Goal: Information Seeking & Learning: Learn about a topic

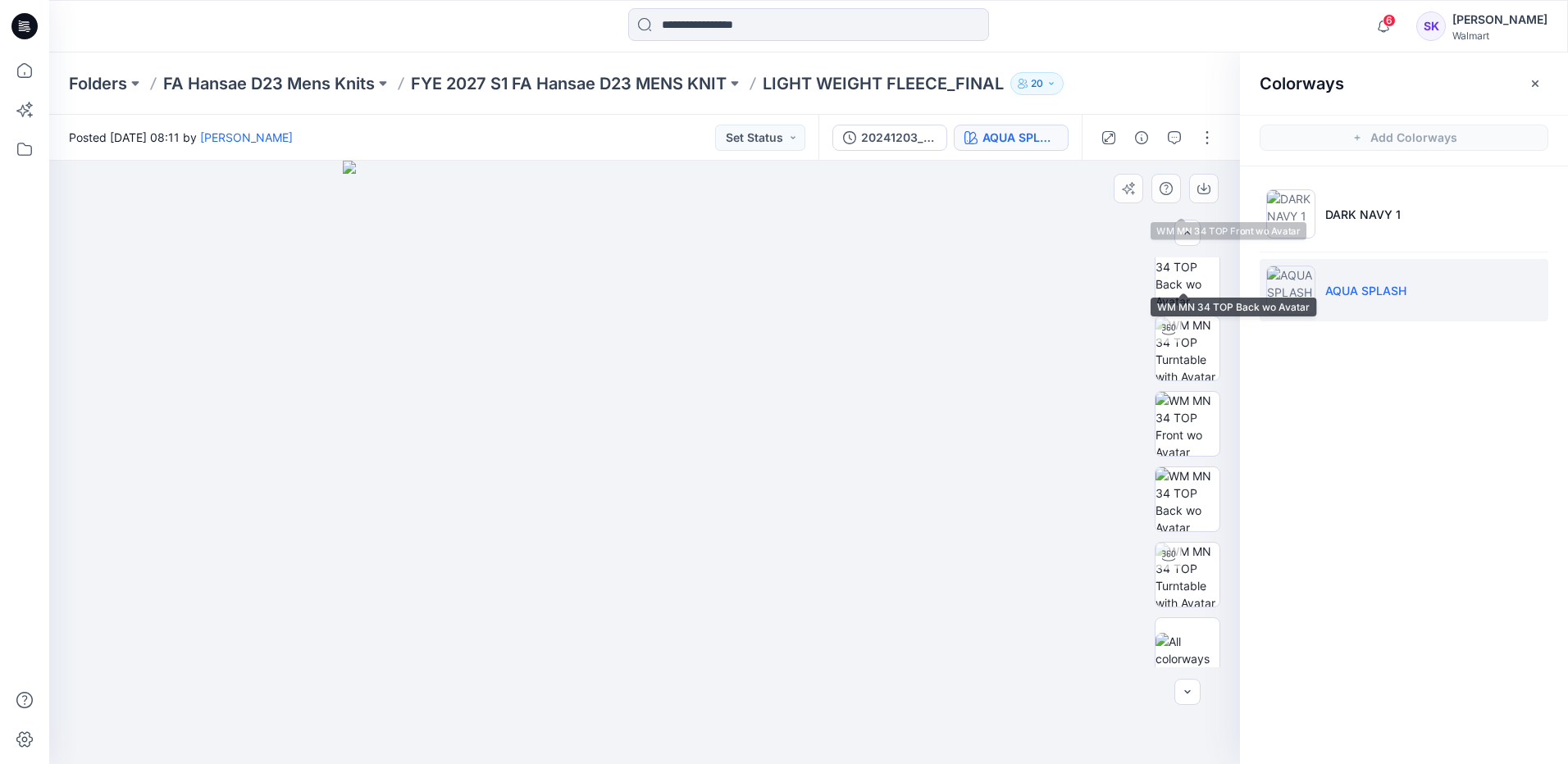
scroll to position [183, 0]
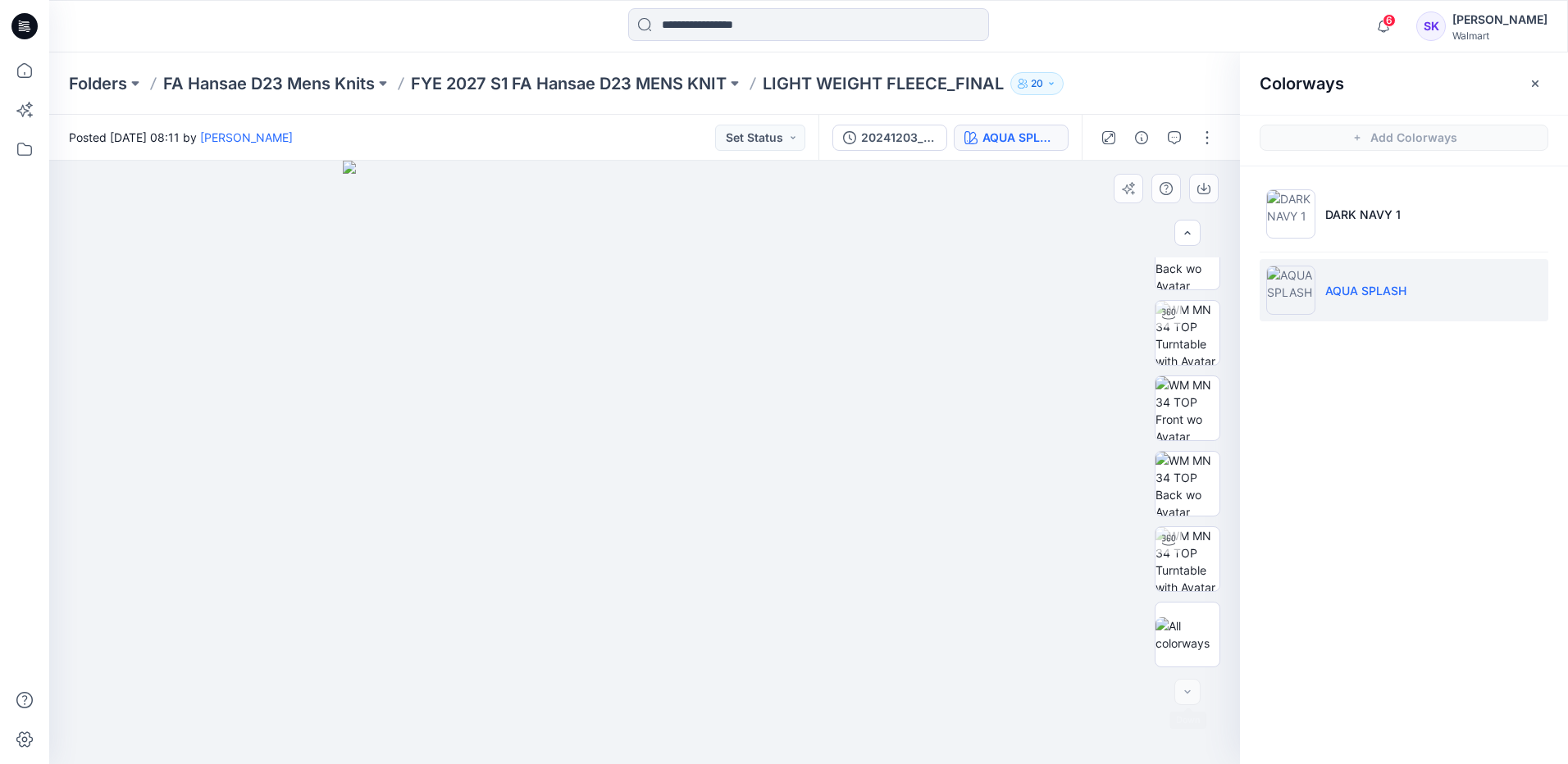
click at [756, 428] on div at bounding box center [1188, 691] width 26 height 26
click at [756, 143] on button "Set Status" at bounding box center [760, 137] width 91 height 26
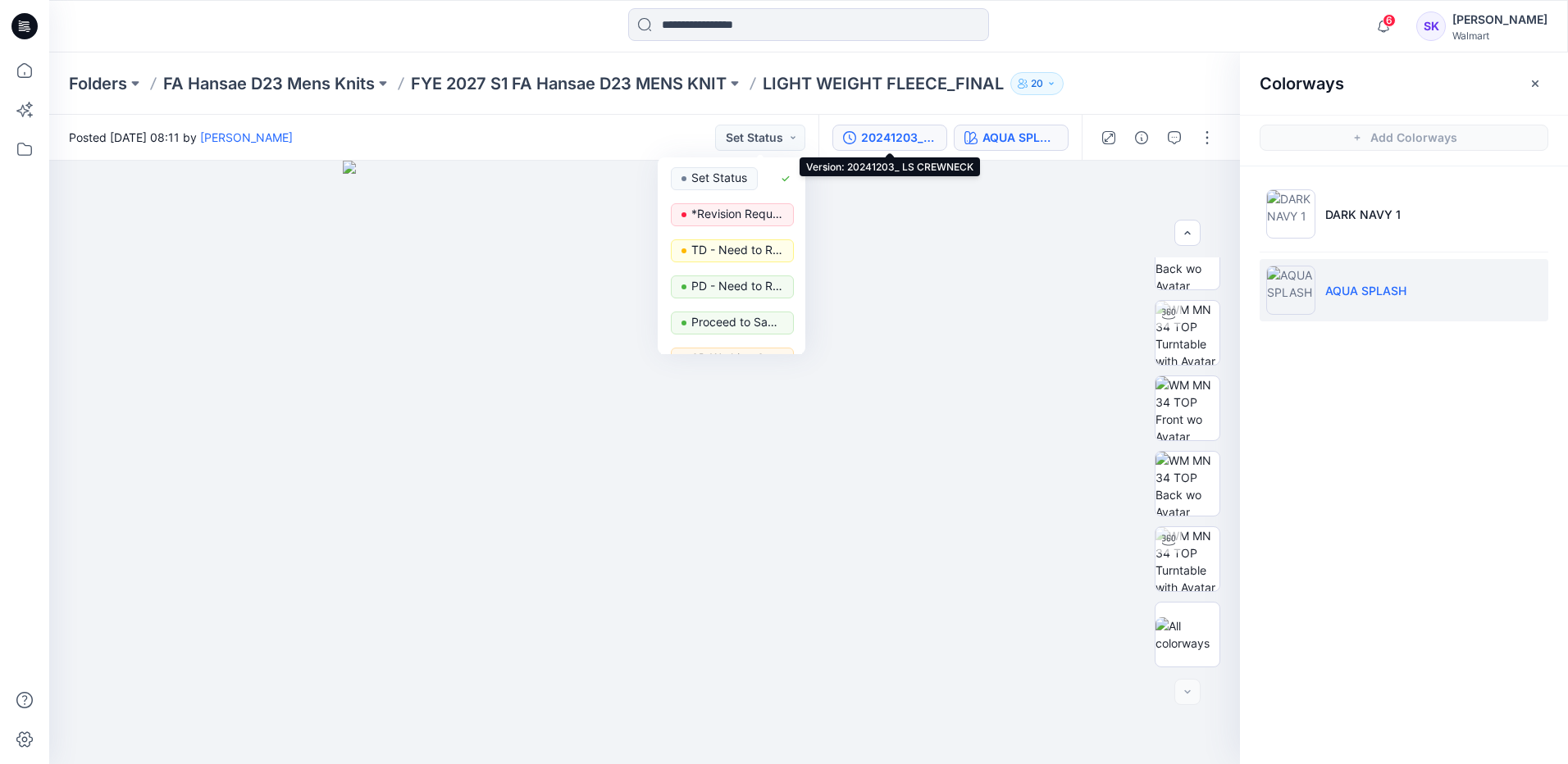
click at [756, 141] on div "20241203_ LS CREWNECK" at bounding box center [899, 138] width 75 height 18
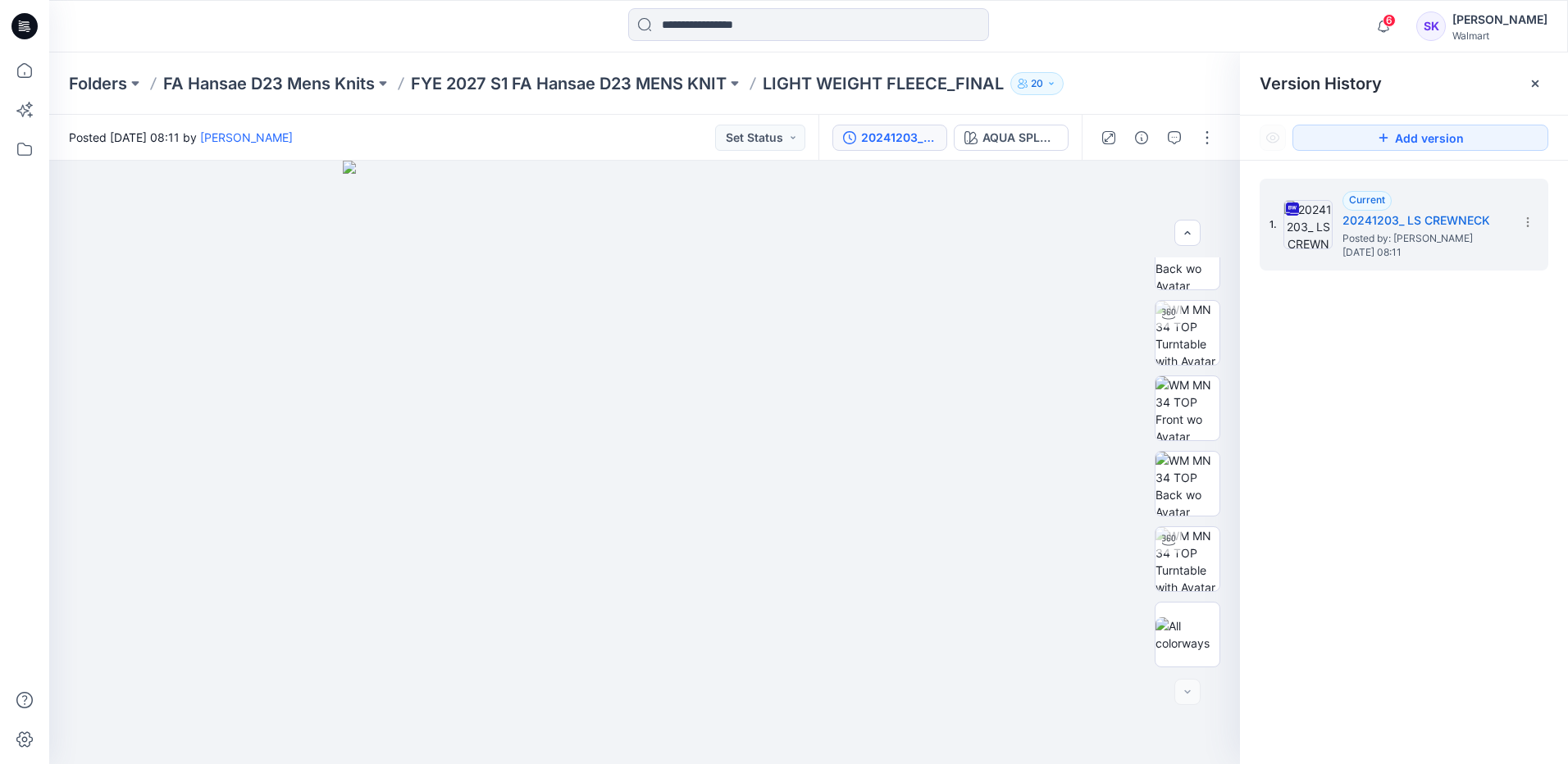
click at [756, 141] on div "20241203_ LS CREWNECK" at bounding box center [899, 138] width 75 height 18
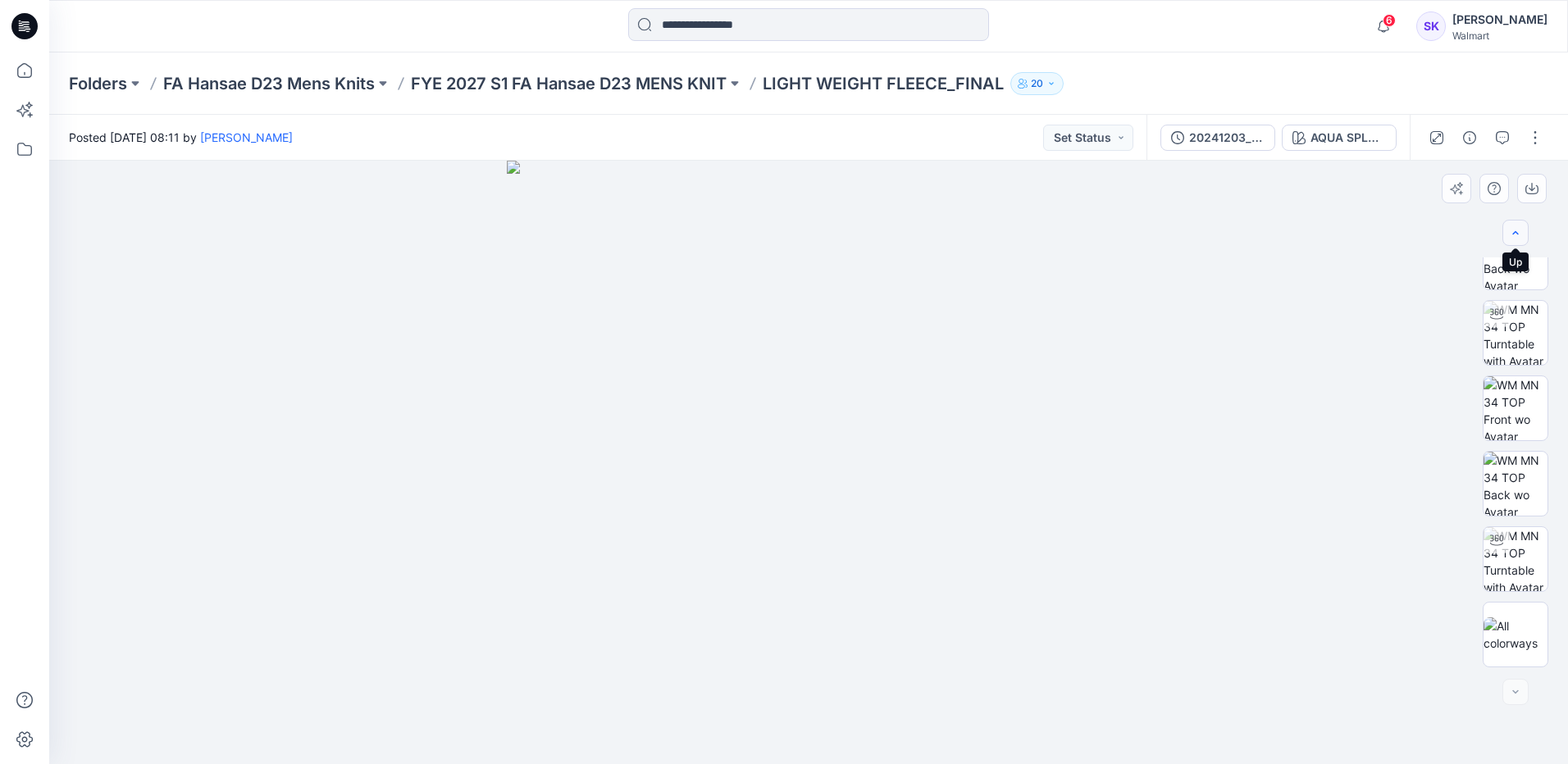
click at [756, 226] on button "button" at bounding box center [1515, 232] width 26 height 26
click at [587, 85] on p "FYE 2027 S1 FA Hansae D23 MENS KNIT" at bounding box center [568, 83] width 316 height 23
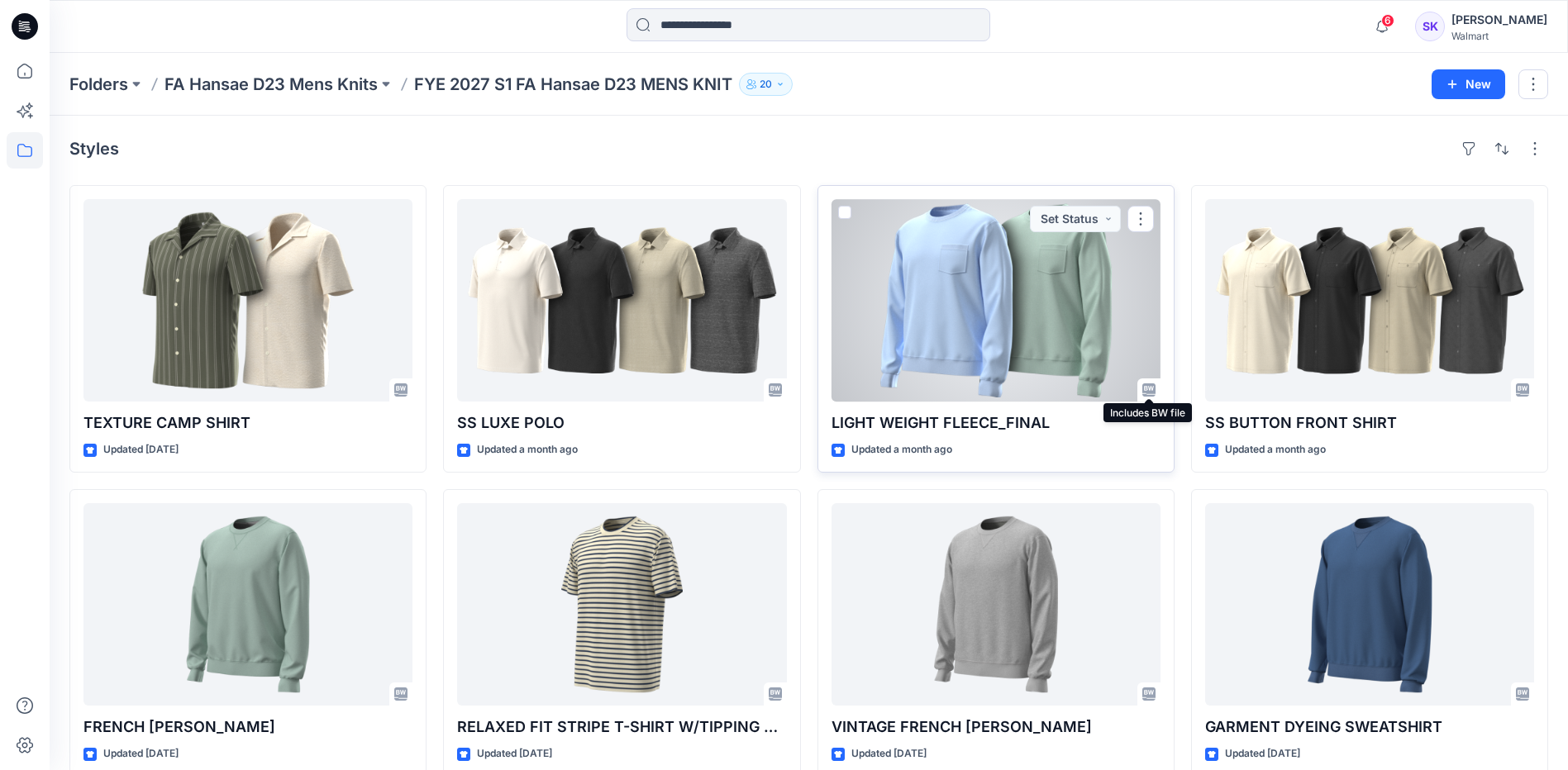
click at [762, 391] on icon at bounding box center [1149, 390] width 14 height 14
click at [762, 388] on icon at bounding box center [1149, 390] width 14 height 14
click at [762, 387] on div at bounding box center [1148, 389] width 23 height 23
click at [762, 221] on button "button" at bounding box center [1140, 219] width 26 height 26
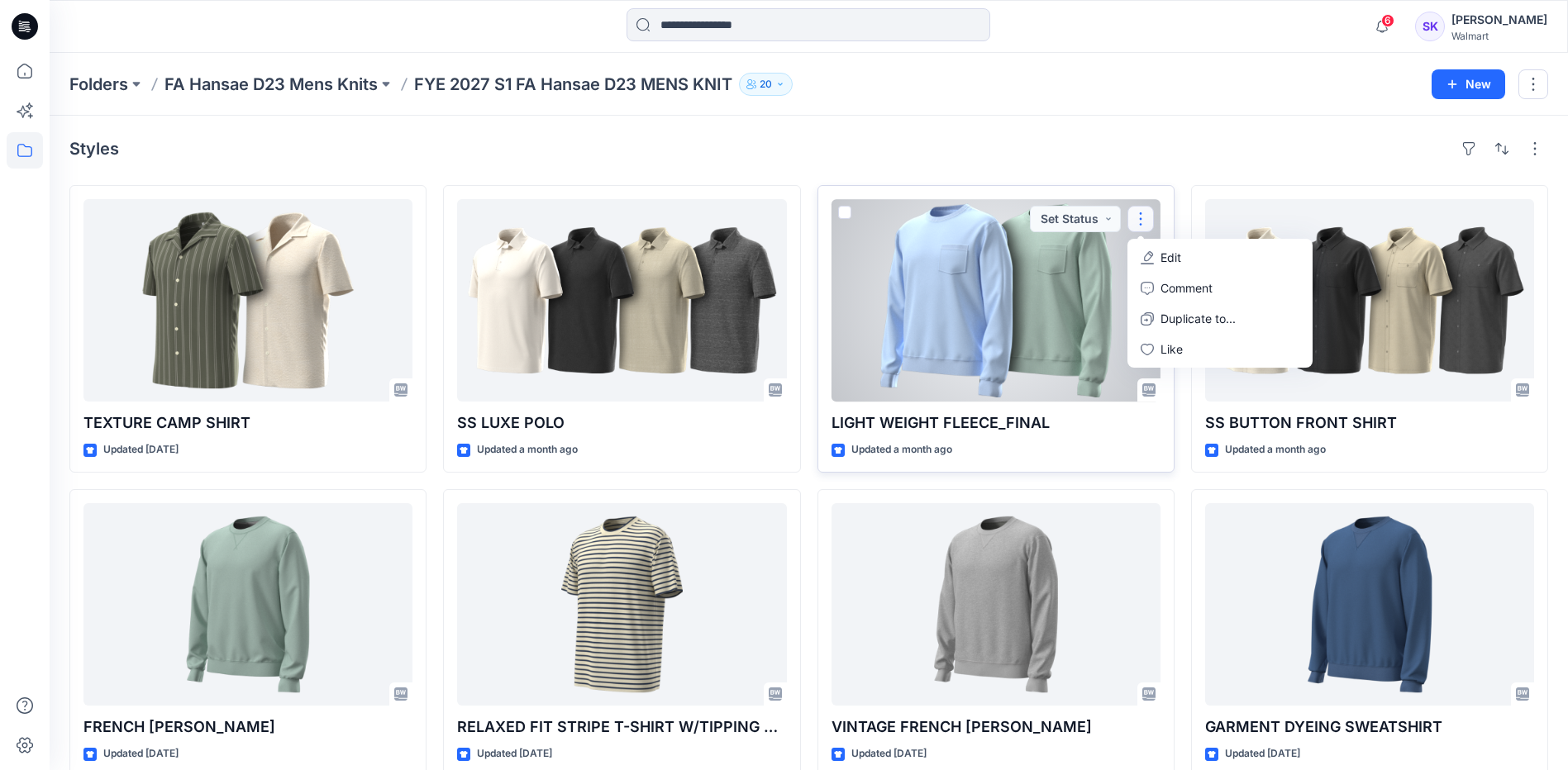
drag, startPoint x: 1071, startPoint y: 440, endPoint x: 1073, endPoint y: 427, distance: 13.2
click at [762, 431] on div "LIGHT WEIGHT FLEECE_FINAL Updated a month ago Set Status Edit Comment Duplicate…" at bounding box center [996, 328] width 357 height 288
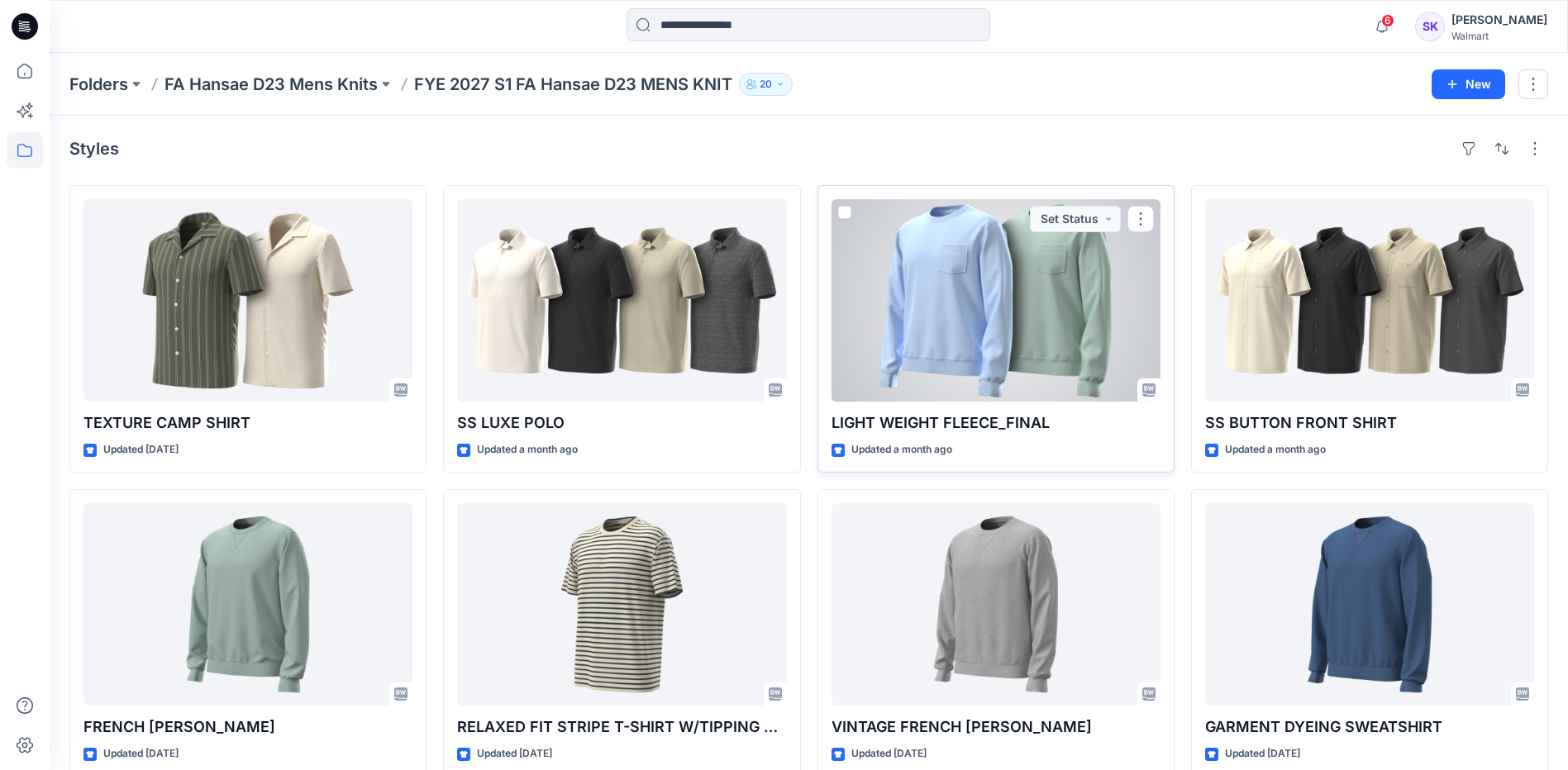
click at [762, 382] on div at bounding box center [1148, 389] width 23 height 23
click at [762, 388] on icon at bounding box center [1149, 390] width 14 height 14
click at [762, 419] on p "LIGHT WEIGHT FLEECE_FINAL" at bounding box center [996, 422] width 329 height 23
click at [762, 393] on div at bounding box center [996, 301] width 329 height 203
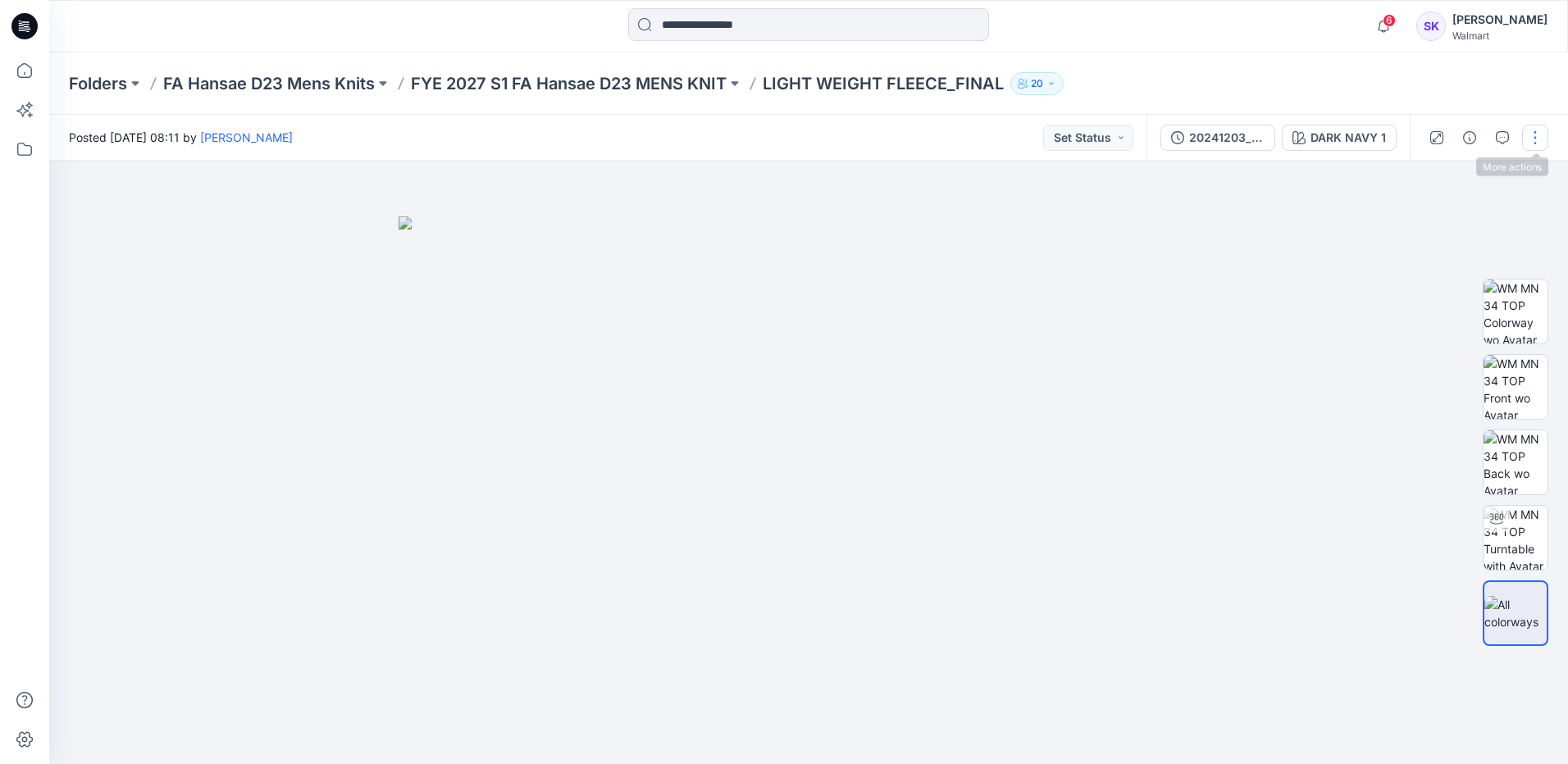
click at [756, 131] on button "button" at bounding box center [1535, 137] width 26 height 26
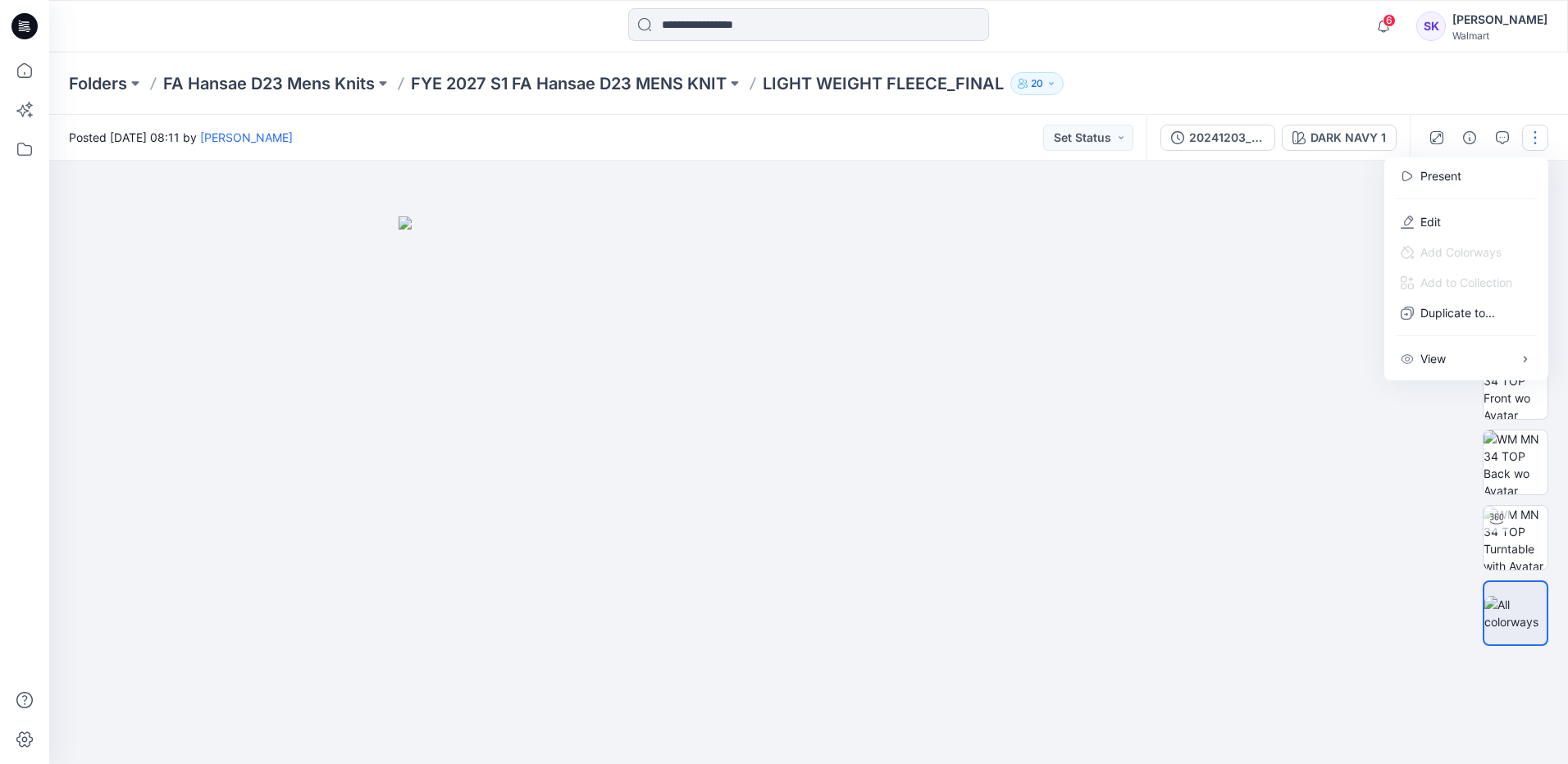
click at [756, 98] on div "Folders FA Hansae D23 Mens Knits FYE 2027 S1 FA Hansae D23 MENS KNIT LIGHT WEIG…" at bounding box center [809, 84] width 1519 height 62
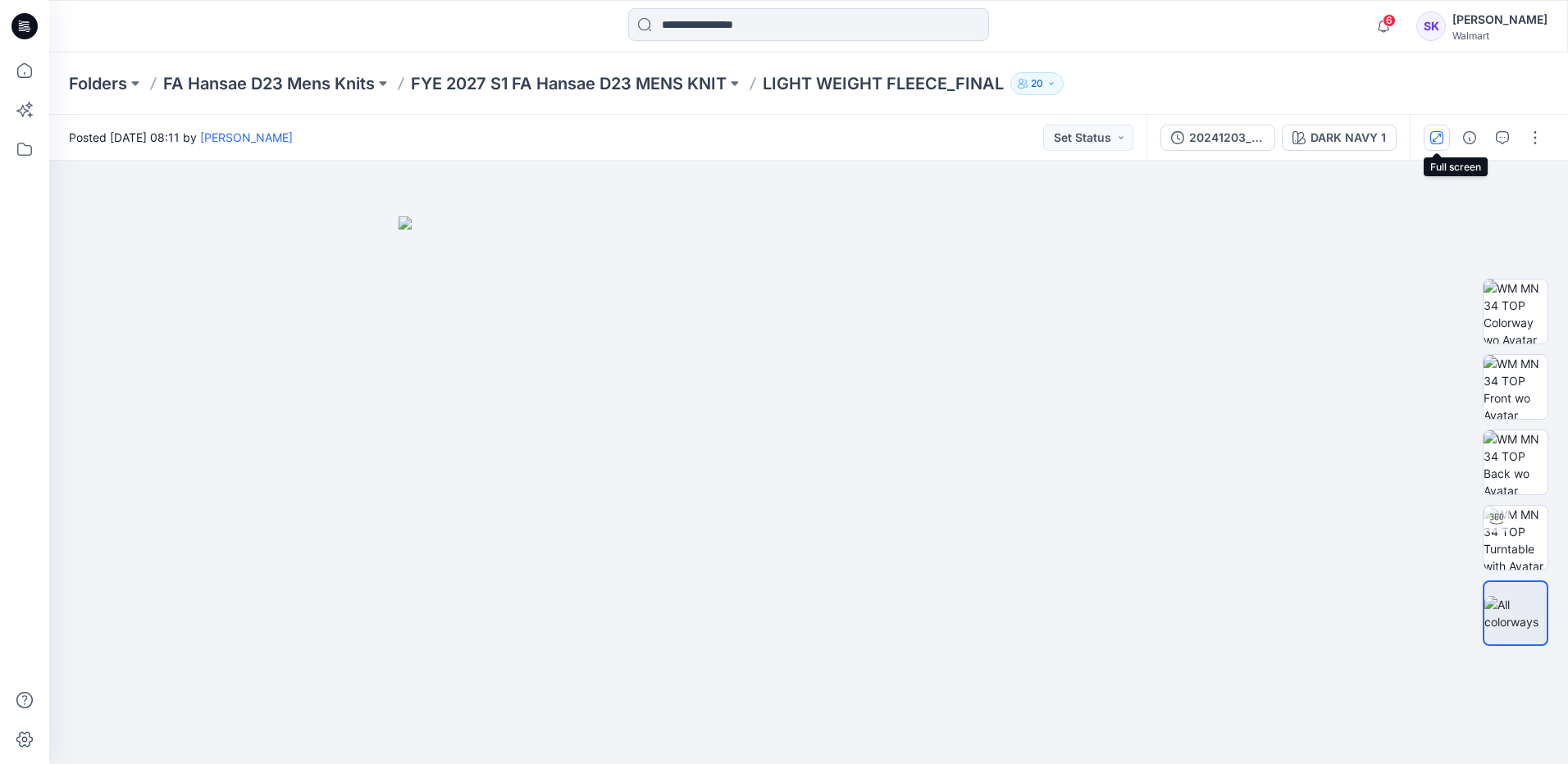
click at [756, 144] on button "button" at bounding box center [1436, 137] width 26 height 26
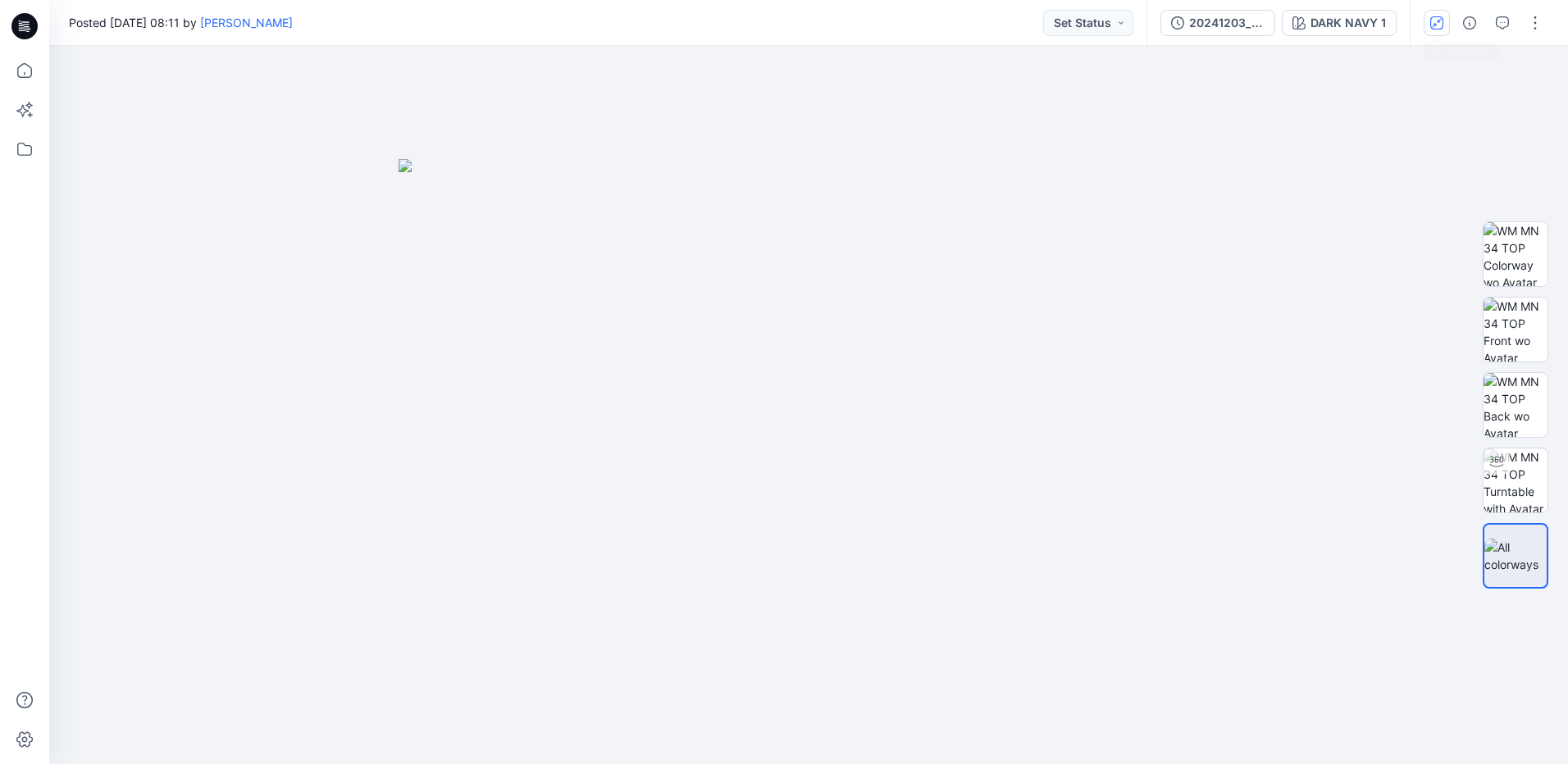
click at [756, 21] on icon "button" at bounding box center [1437, 23] width 9 height 9
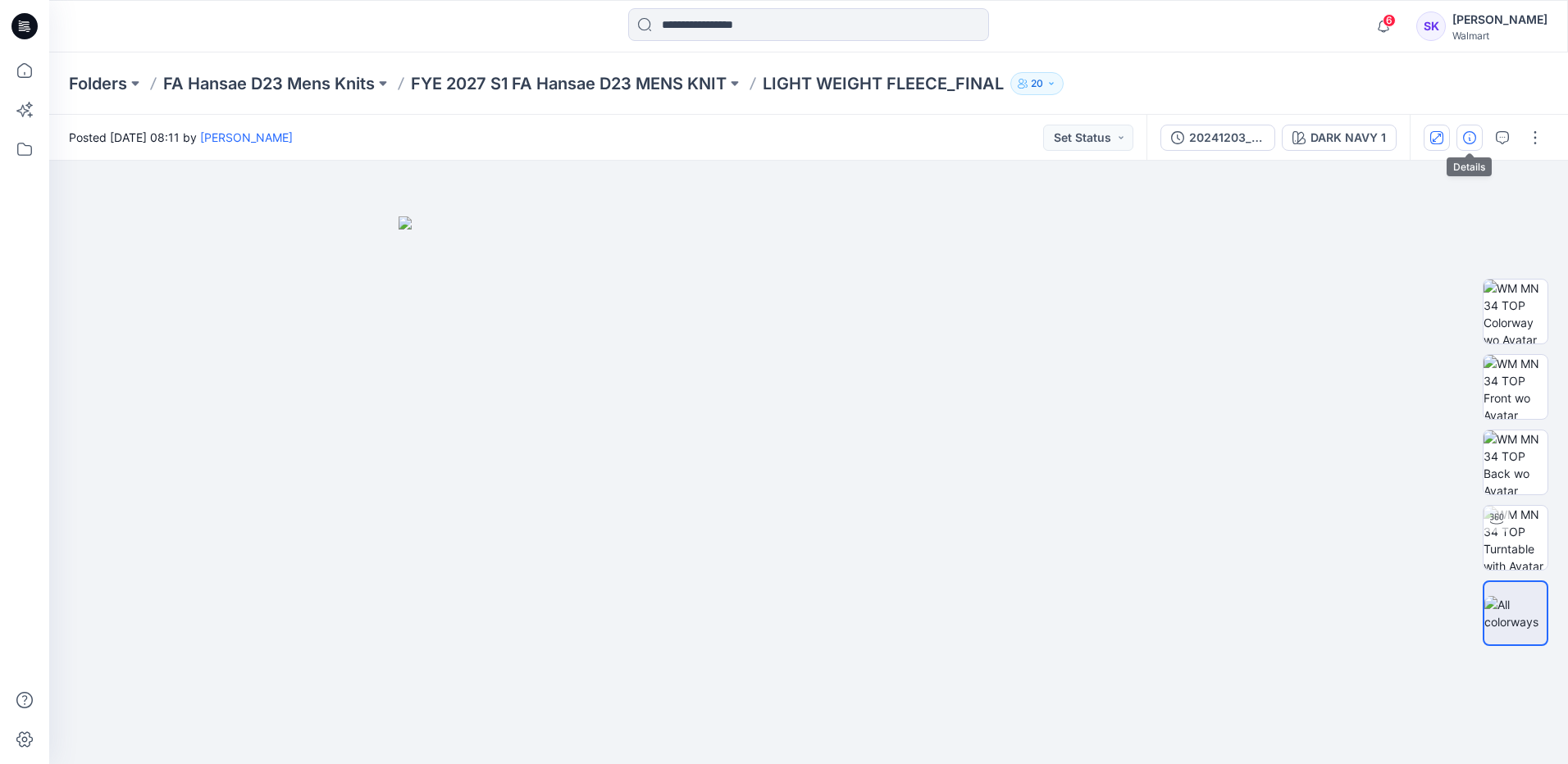
click at [756, 136] on icon "button" at bounding box center [1470, 138] width 13 height 13
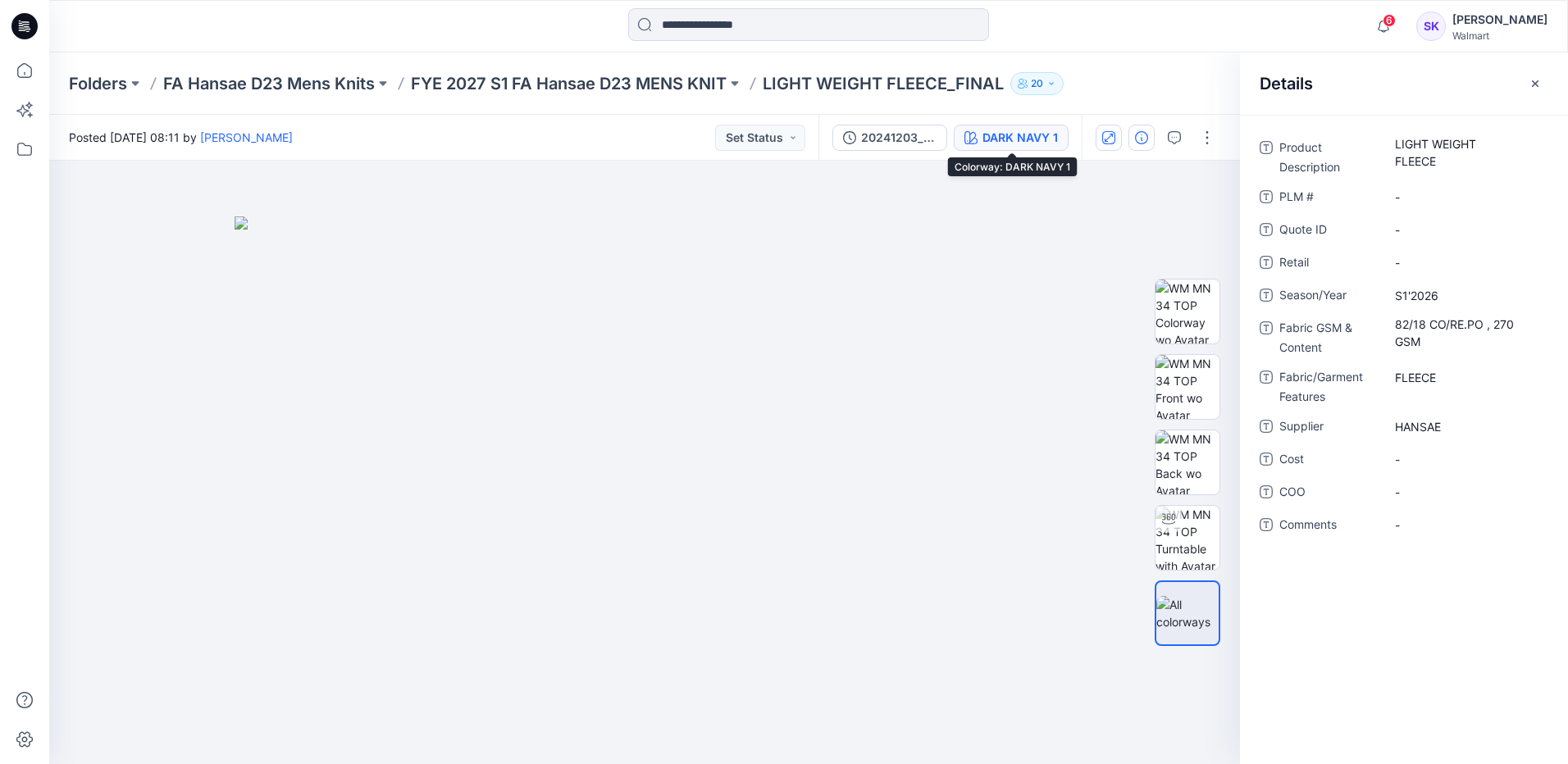
click at [756, 138] on div "DARK NAVY 1" at bounding box center [1021, 138] width 75 height 18
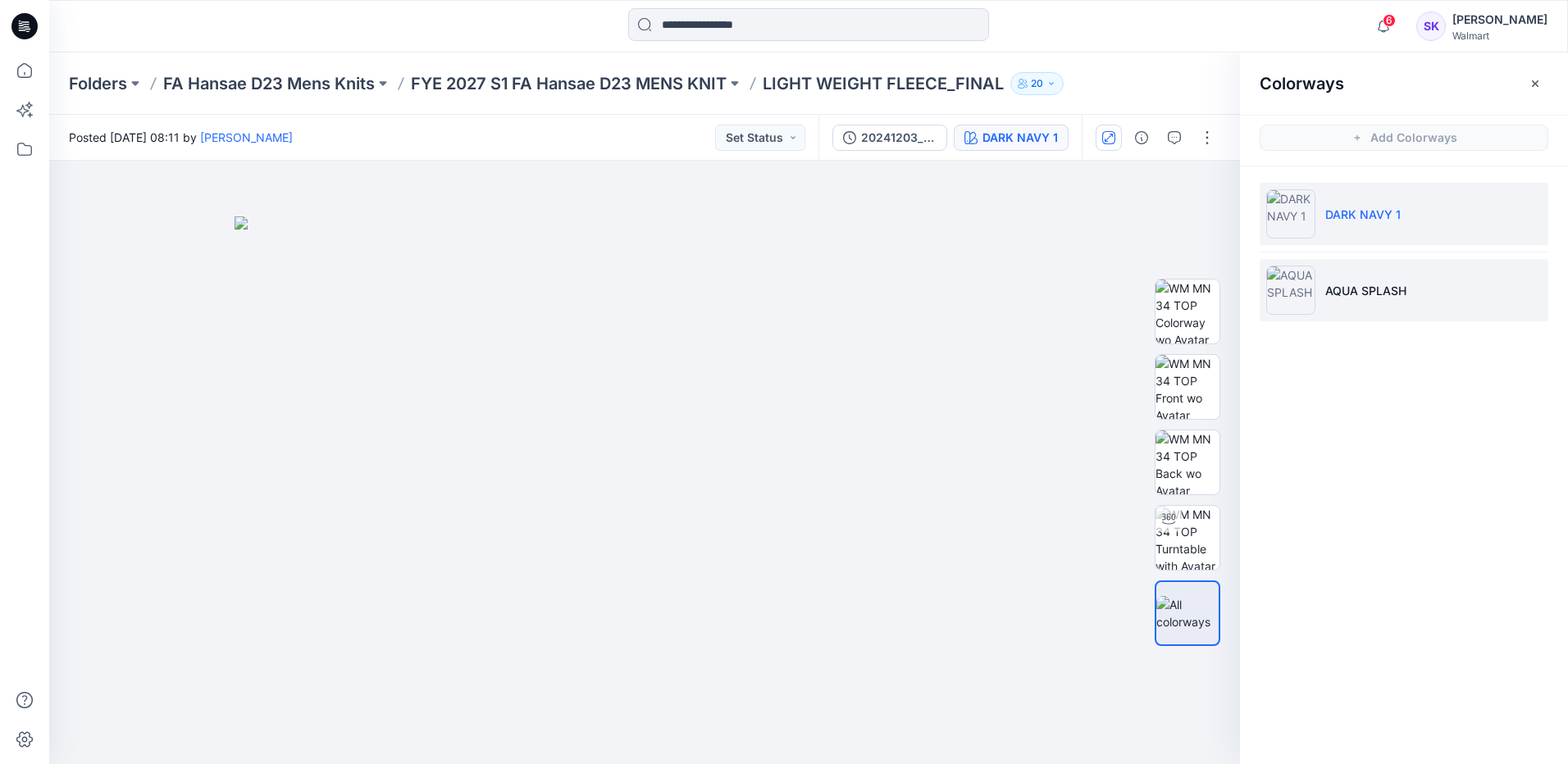
click at [756, 297] on p "AQUA SPLASH" at bounding box center [1366, 291] width 81 height 18
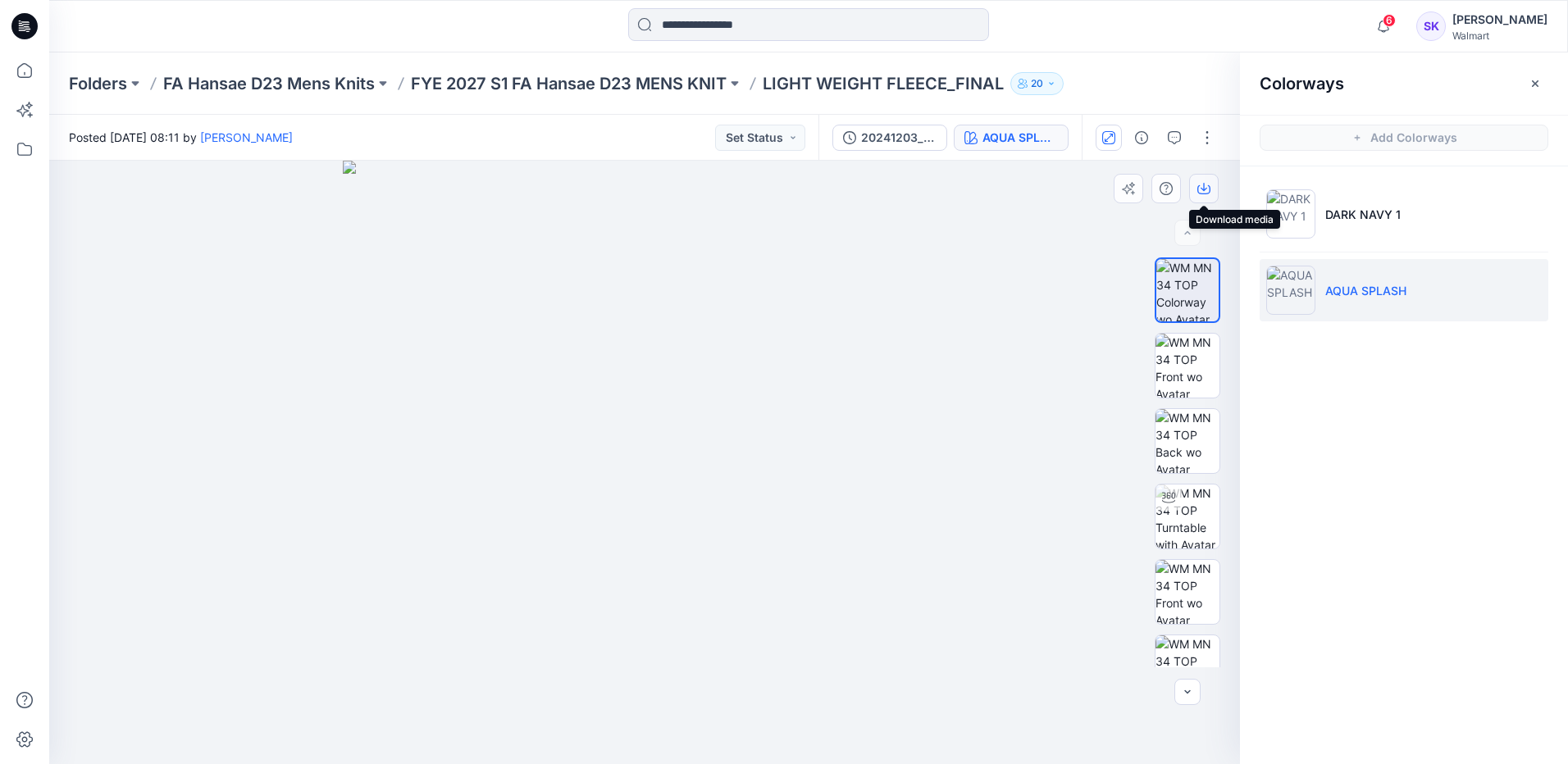
click at [756, 194] on icon "button" at bounding box center [1204, 188] width 13 height 13
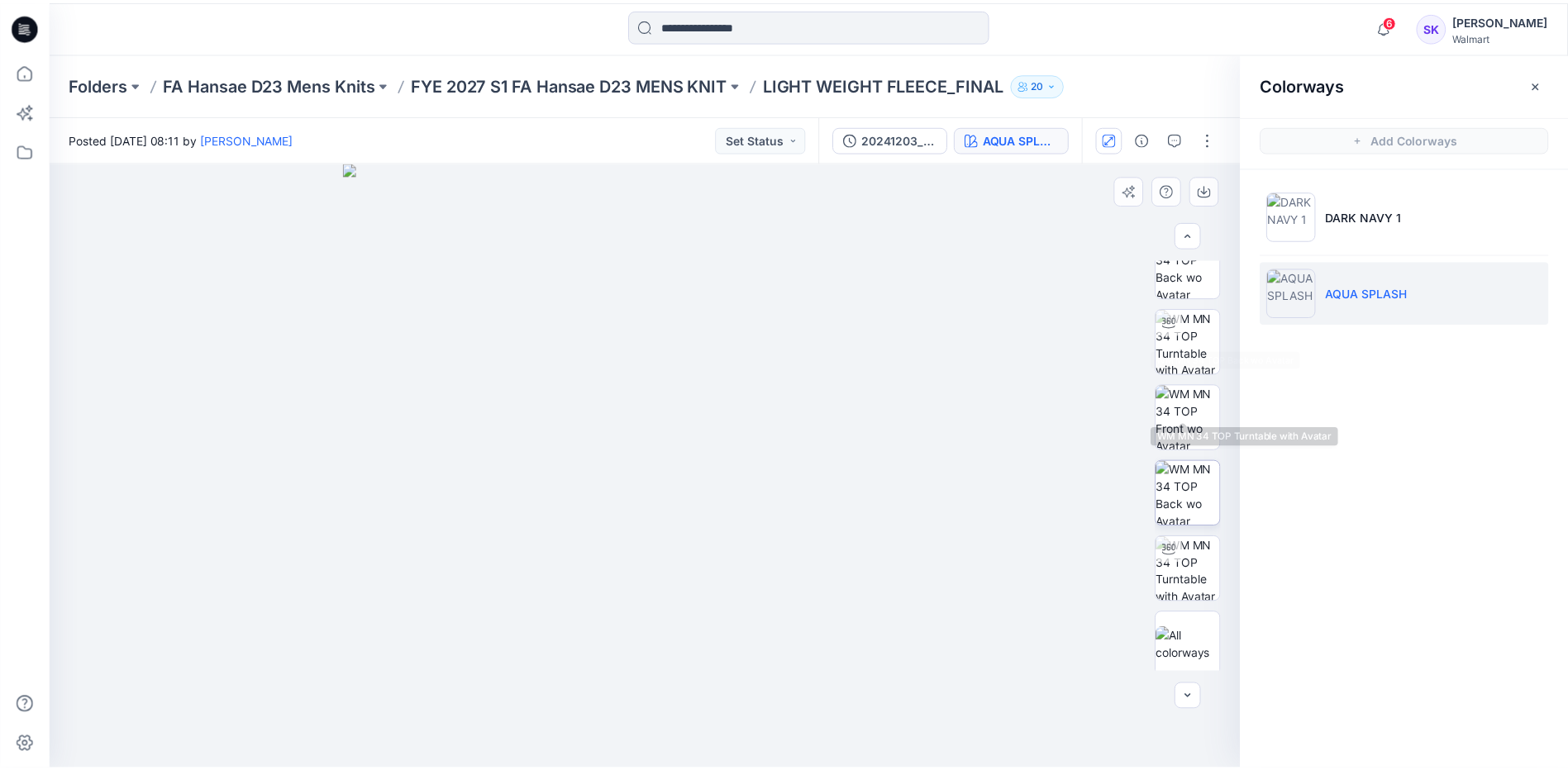
scroll to position [185, 0]
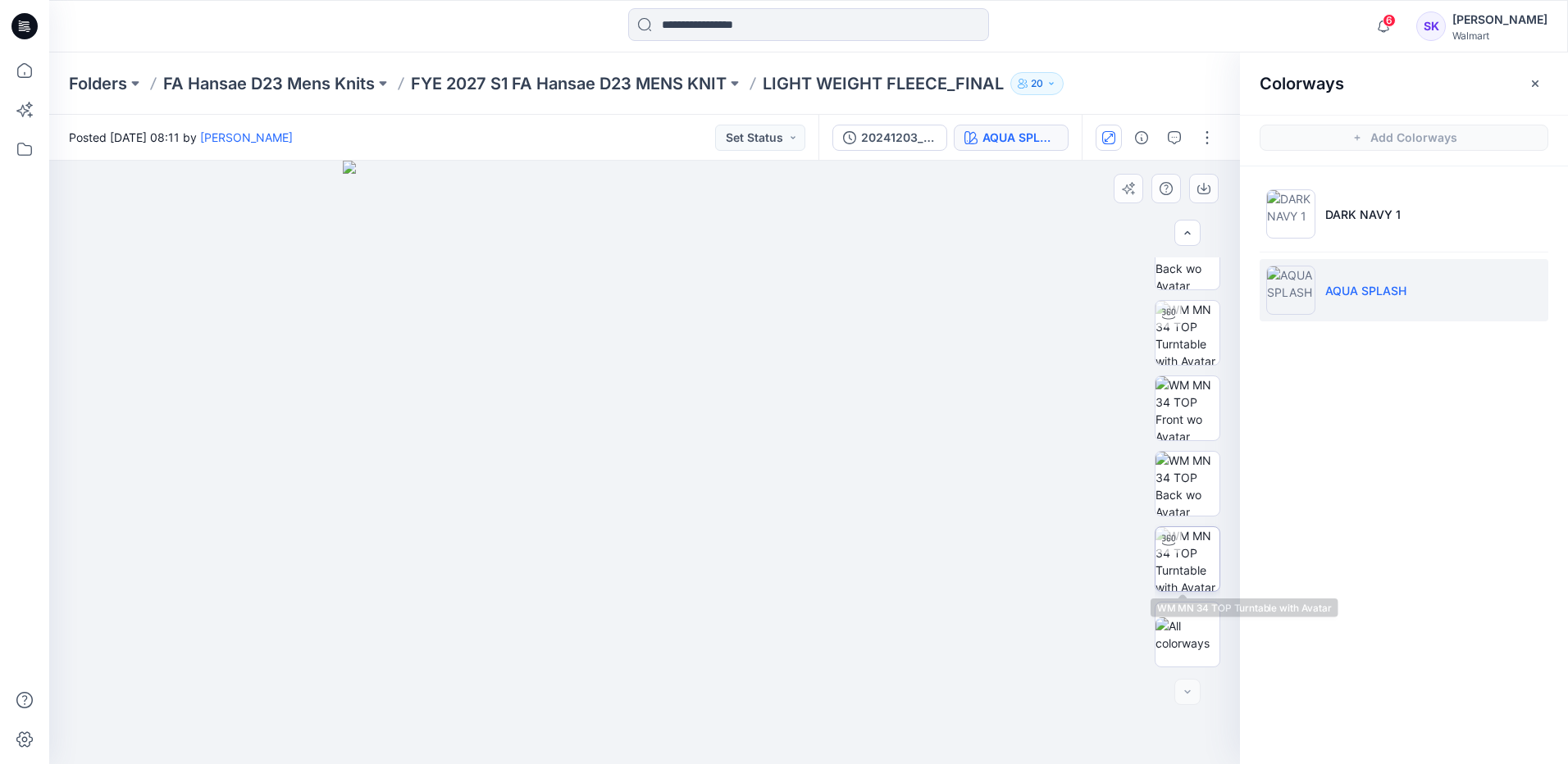
click at [756, 428] on div at bounding box center [1168, 539] width 26 height 26
drag, startPoint x: 660, startPoint y: 309, endPoint x: 653, endPoint y: 440, distance: 131.2
click at [653, 428] on div at bounding box center [644, 462] width 1191 height 603
click at [756, 78] on icon "button" at bounding box center [1535, 84] width 13 height 13
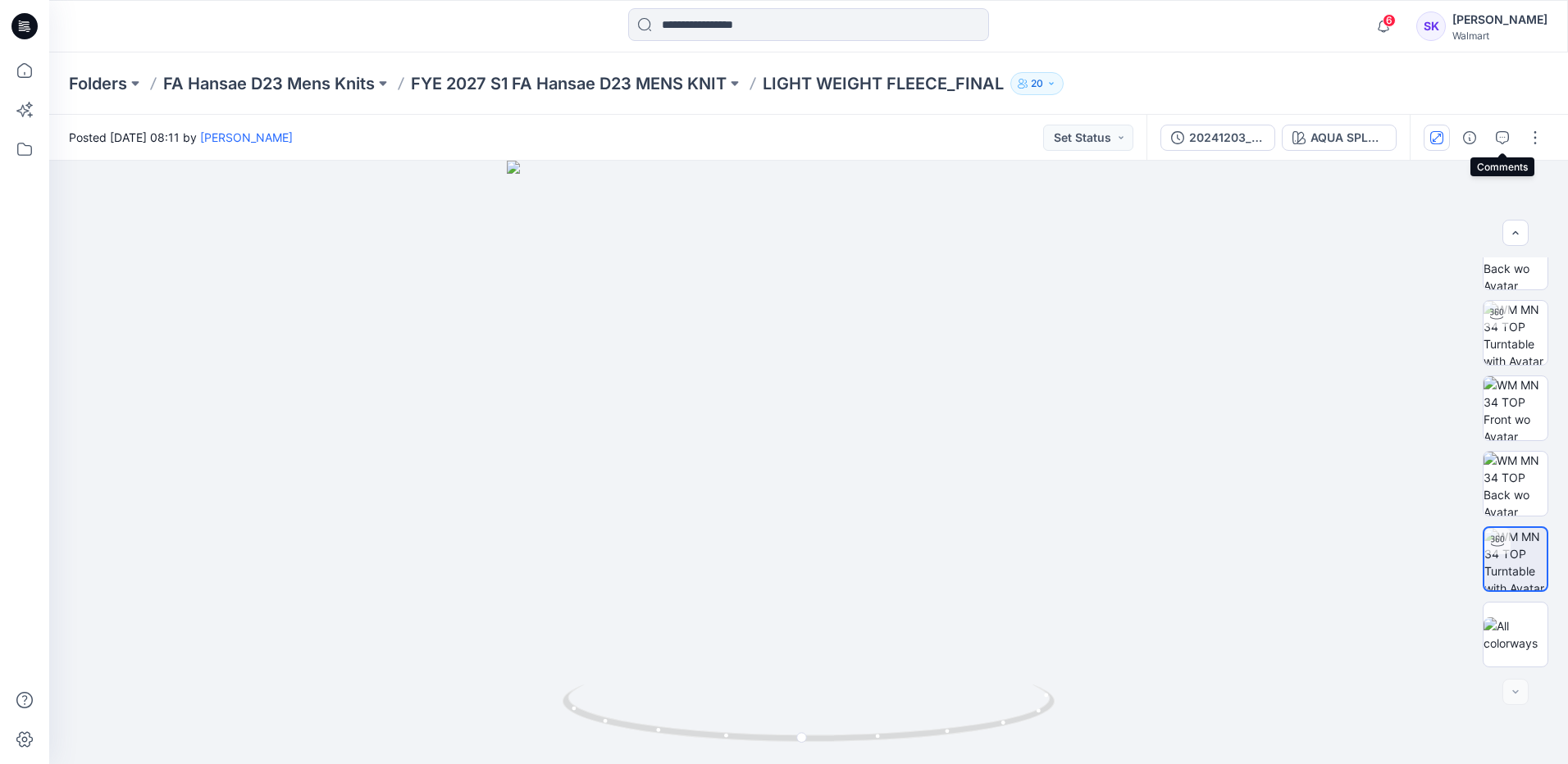
click at [756, 132] on icon "button" at bounding box center [1503, 138] width 13 height 13
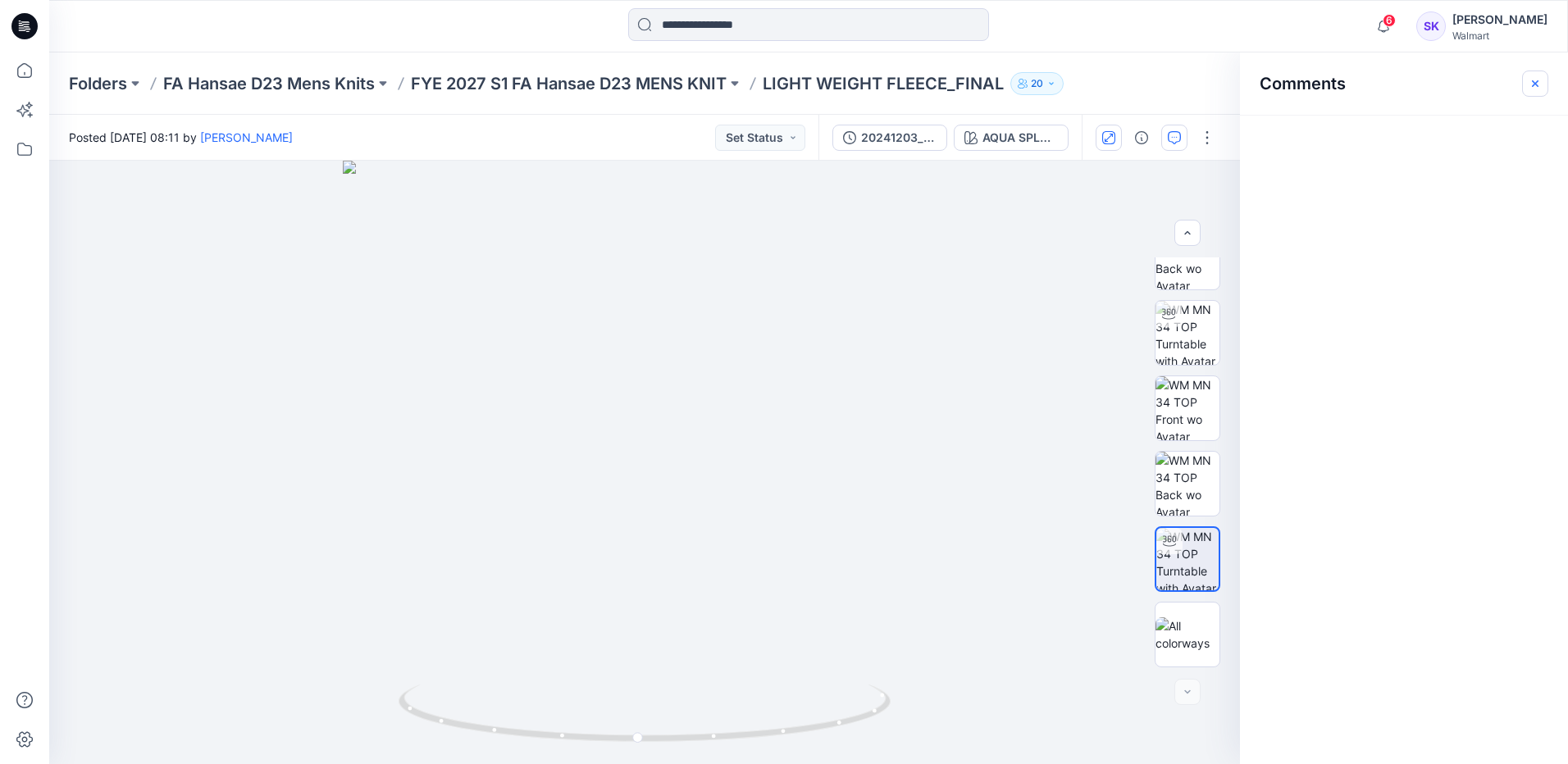
click at [756, 78] on icon "button" at bounding box center [1535, 84] width 13 height 13
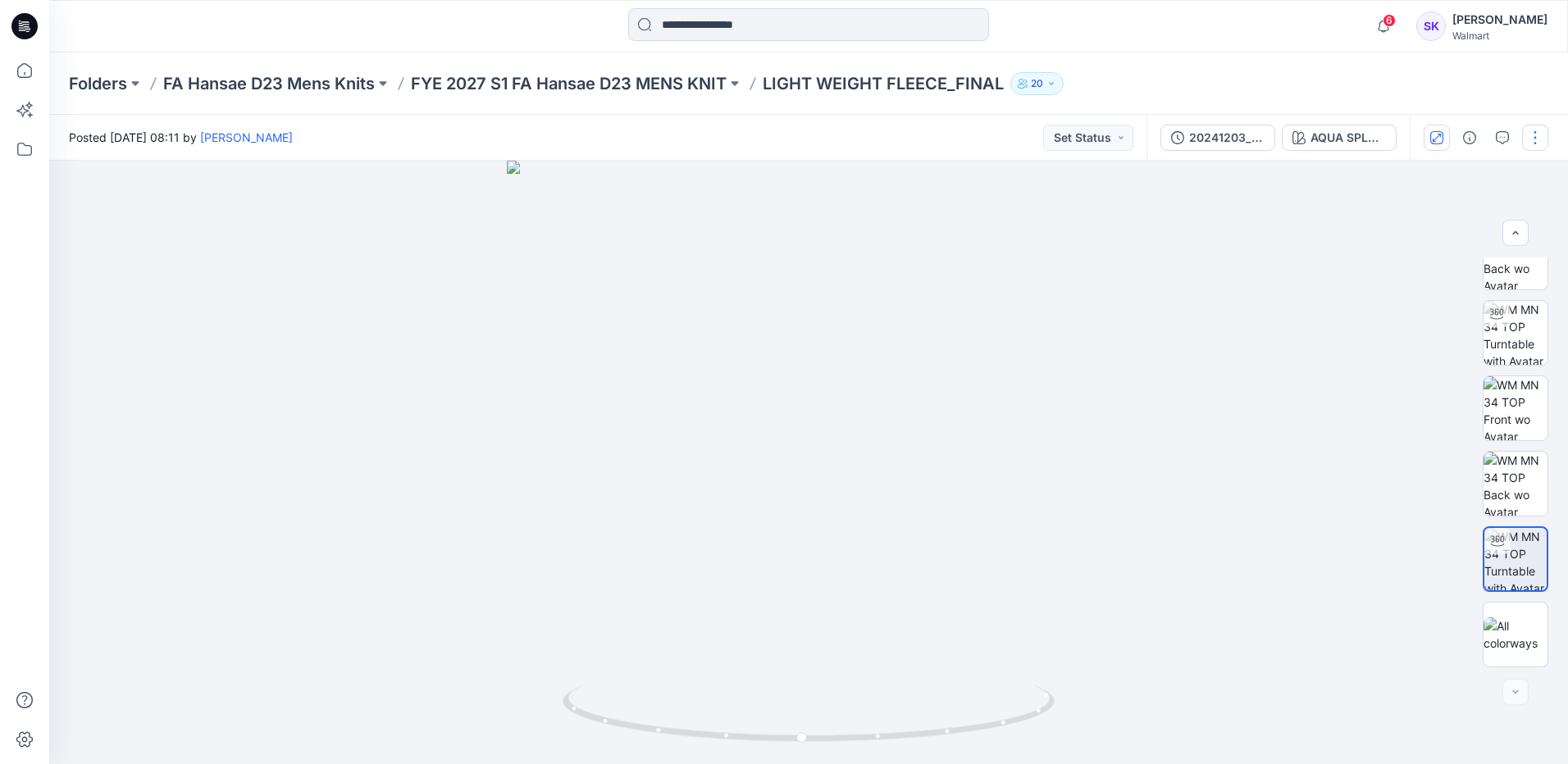
click at [756, 138] on button "button" at bounding box center [1535, 137] width 26 height 26
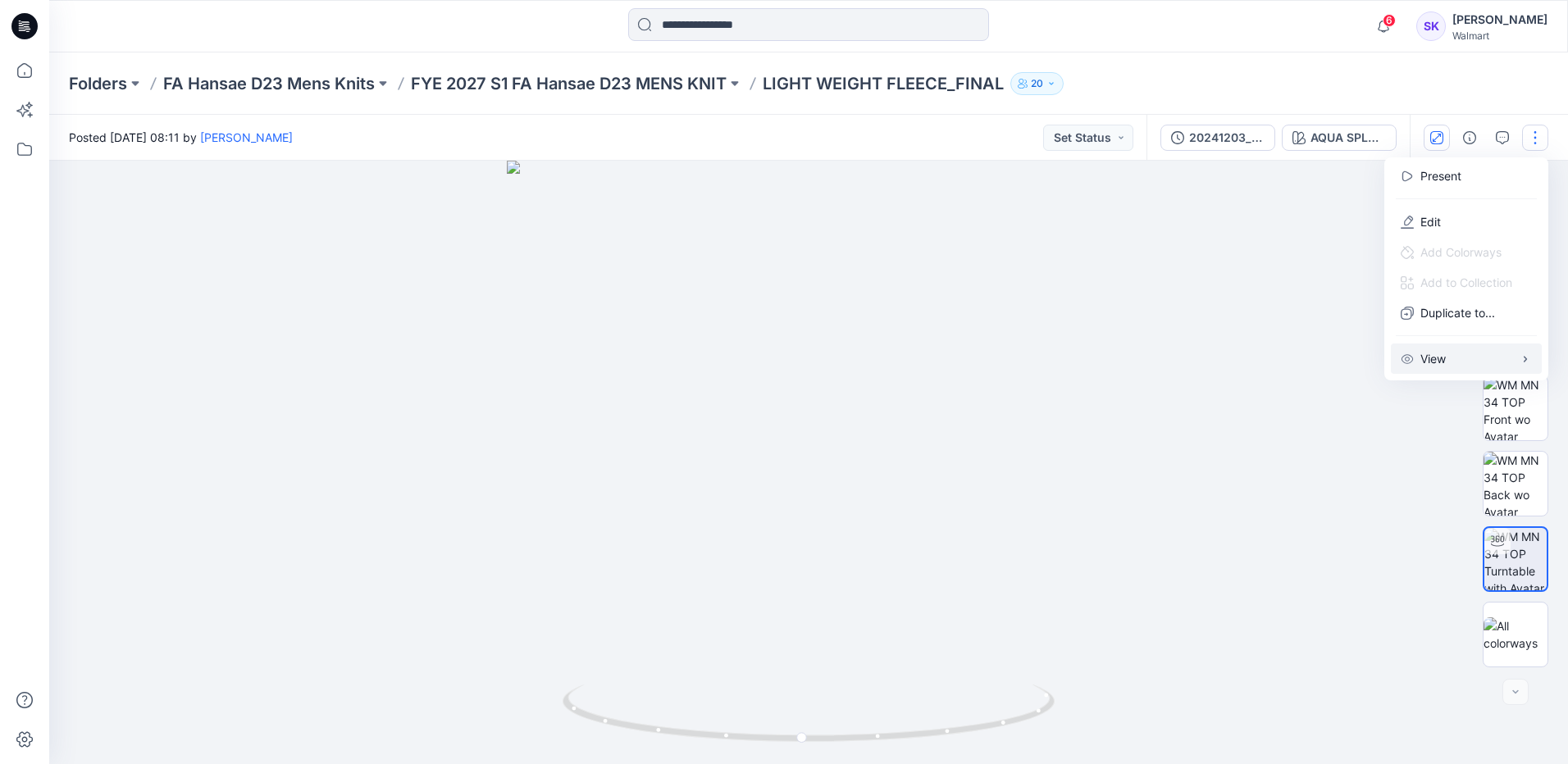
click at [756, 354] on button "View" at bounding box center [1467, 359] width 151 height 30
click at [756, 96] on div "Folders FA Hansae D23 Mens Knits FYE 2027 S1 FA Hansae D23 MENS KNIT LIGHT WEIG…" at bounding box center [809, 84] width 1519 height 62
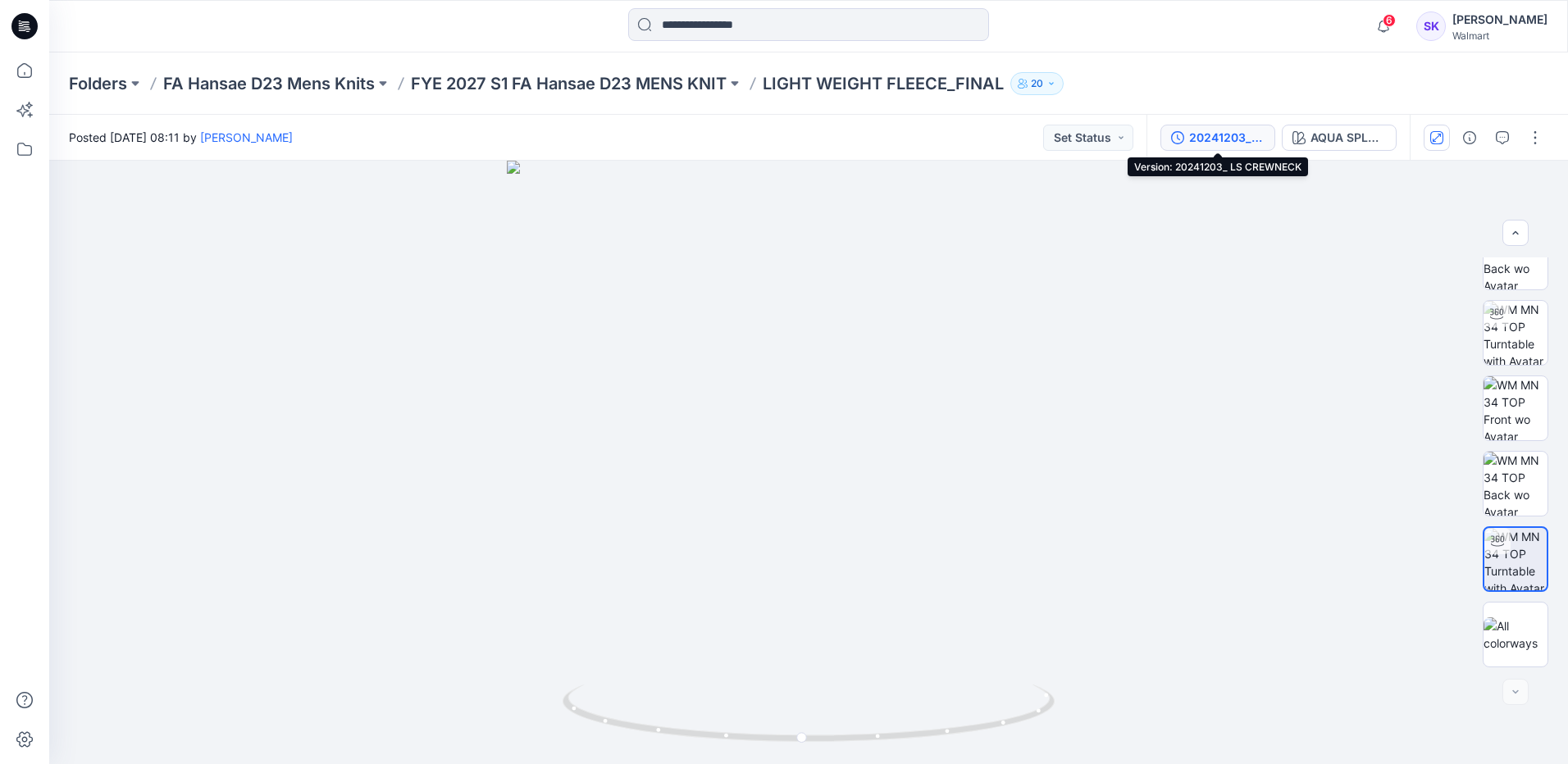
click at [756, 142] on div "20241203_ LS CREWNECK" at bounding box center [1227, 138] width 75 height 18
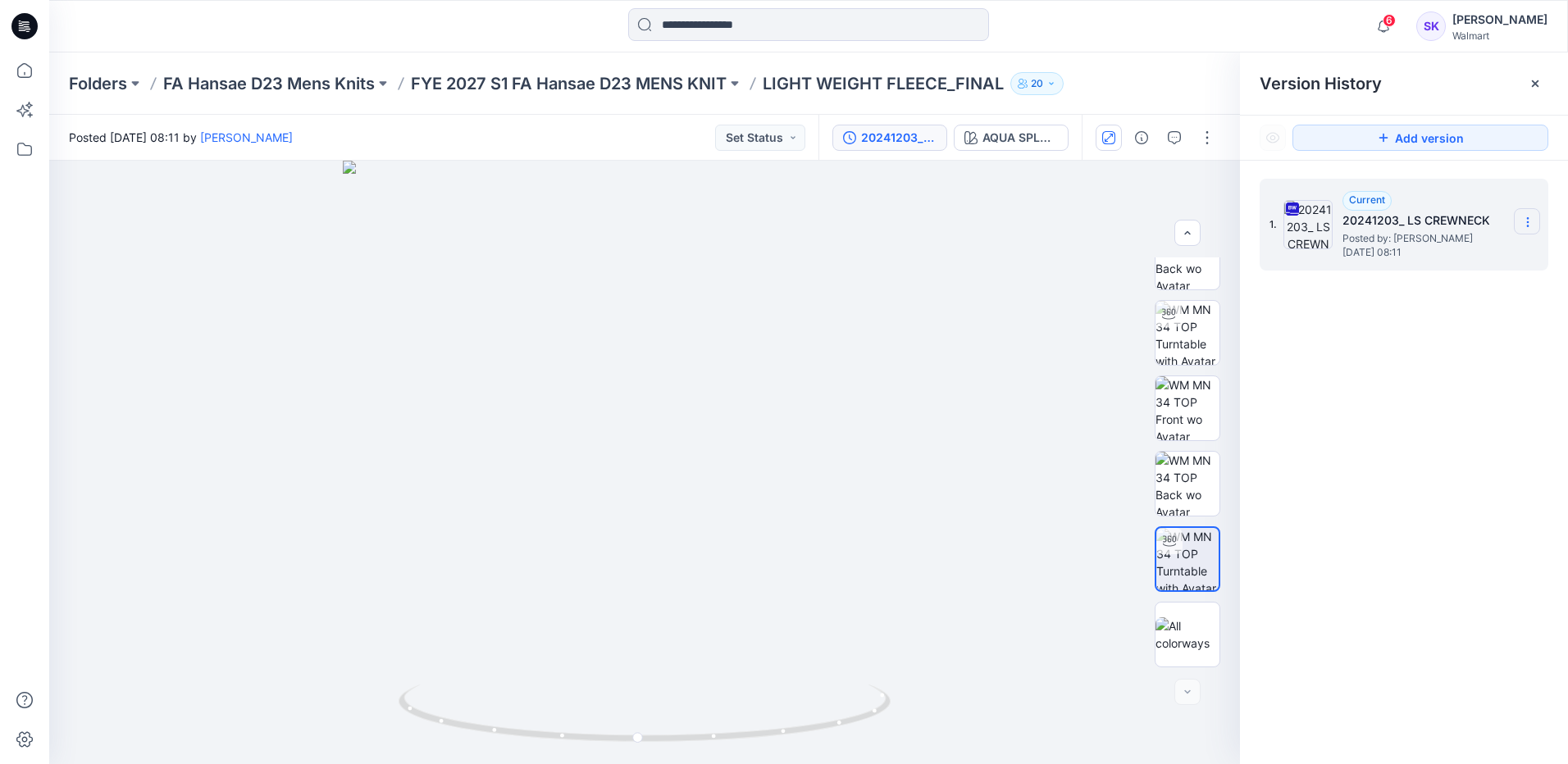
click at [756, 222] on icon at bounding box center [1529, 222] width 13 height 13
click at [756, 257] on span "Download Source BW File" at bounding box center [1444, 254] width 137 height 19
click at [756, 209] on icon at bounding box center [1295, 208] width 5 height 3
click at [756, 224] on icon at bounding box center [1529, 222] width 13 height 13
drag, startPoint x: 1435, startPoint y: 528, endPoint x: 1394, endPoint y: 484, distance: 60.1
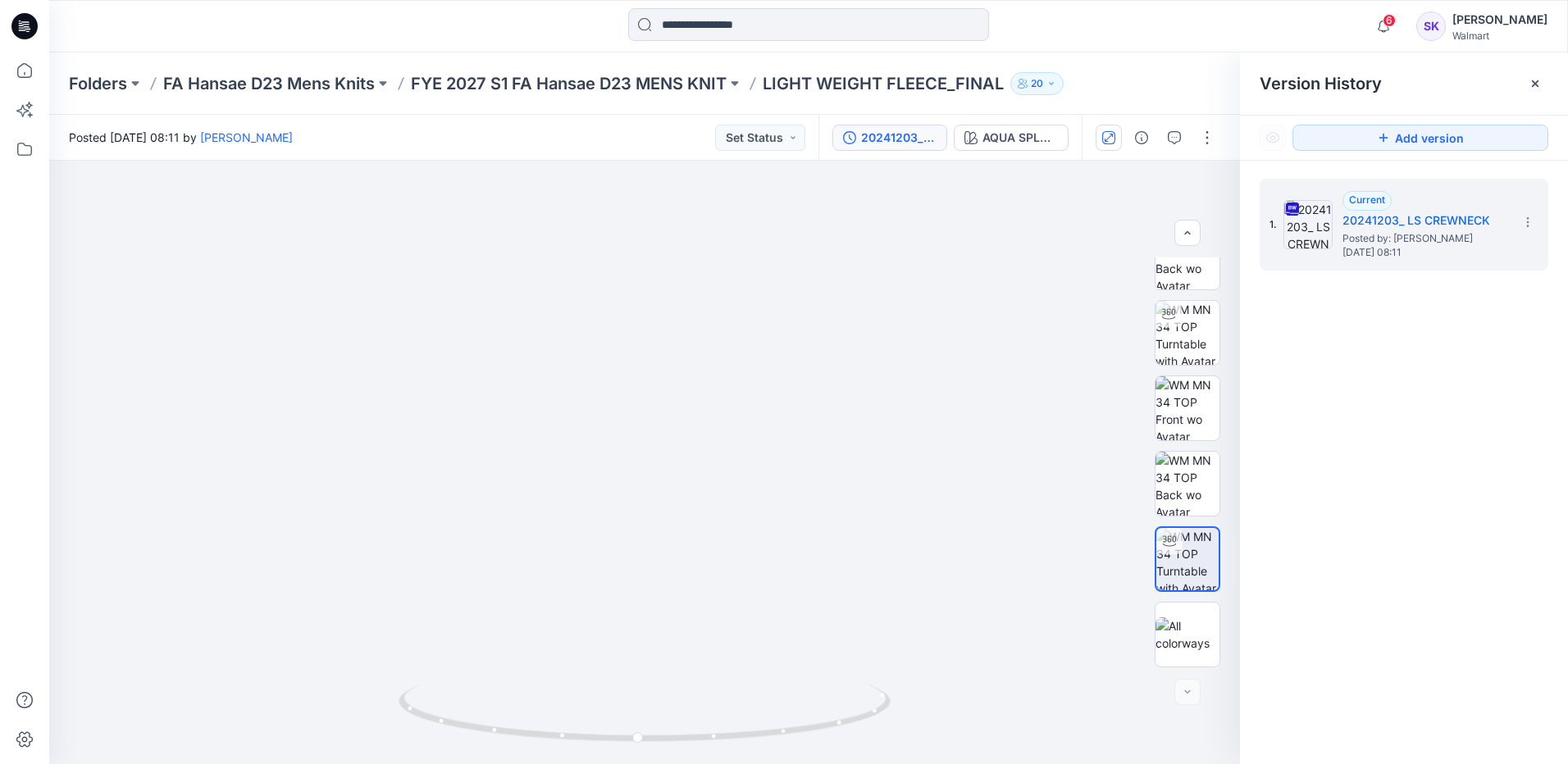
click at [756, 428] on div "1. Current 20241203_ LS CREWNECK Posted by: [PERSON_NAME] [DATE] 08:11" at bounding box center [1405, 474] width 329 height 627
click at [756, 207] on icon at bounding box center [1293, 209] width 13 height 13
click at [756, 276] on img at bounding box center [1188, 257] width 64 height 64
click at [756, 139] on button "button" at bounding box center [1207, 137] width 26 height 26
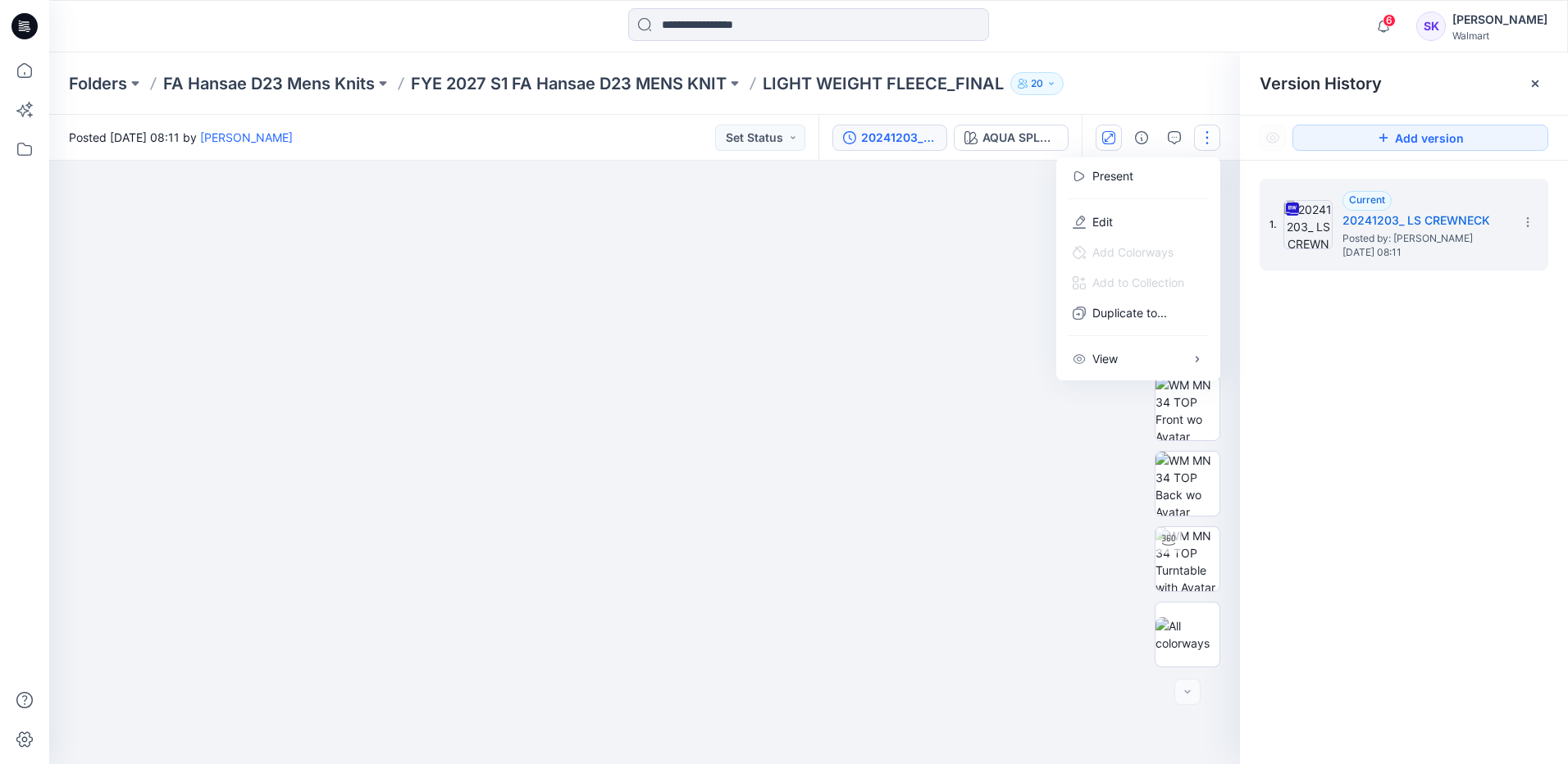
click at [756, 343] on div "1. Current 20241203_ LS CREWNECK Posted by: [PERSON_NAME] [DATE] 08:11" at bounding box center [1405, 474] width 329 height 627
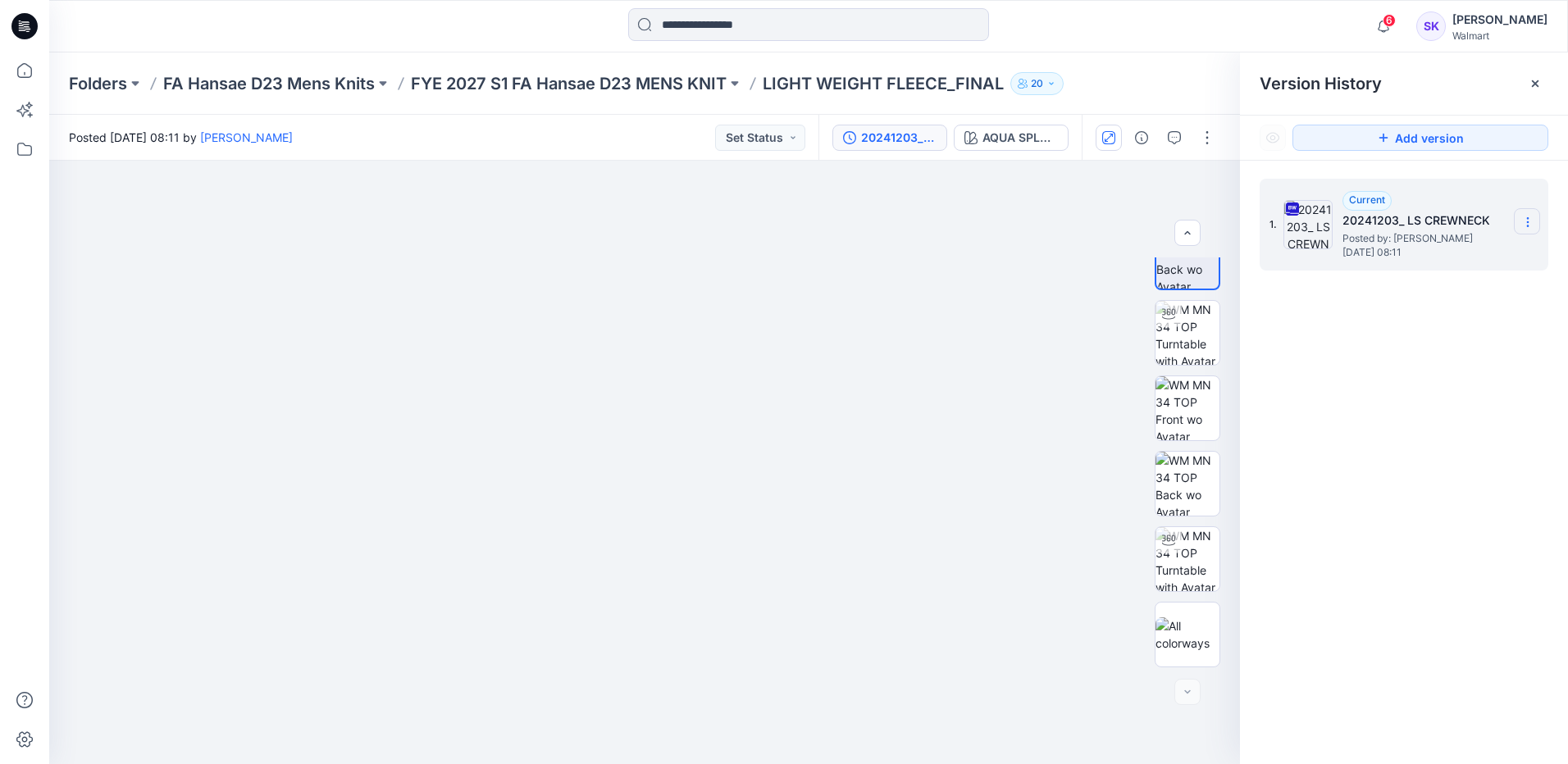
click at [756, 222] on icon at bounding box center [1527, 222] width 1 height 1
click at [756, 256] on span "Download Source BW File" at bounding box center [1444, 254] width 137 height 19
click at [599, 76] on p "FYE 2027 S1 FA Hansae D23 MENS KNIT" at bounding box center [568, 83] width 316 height 23
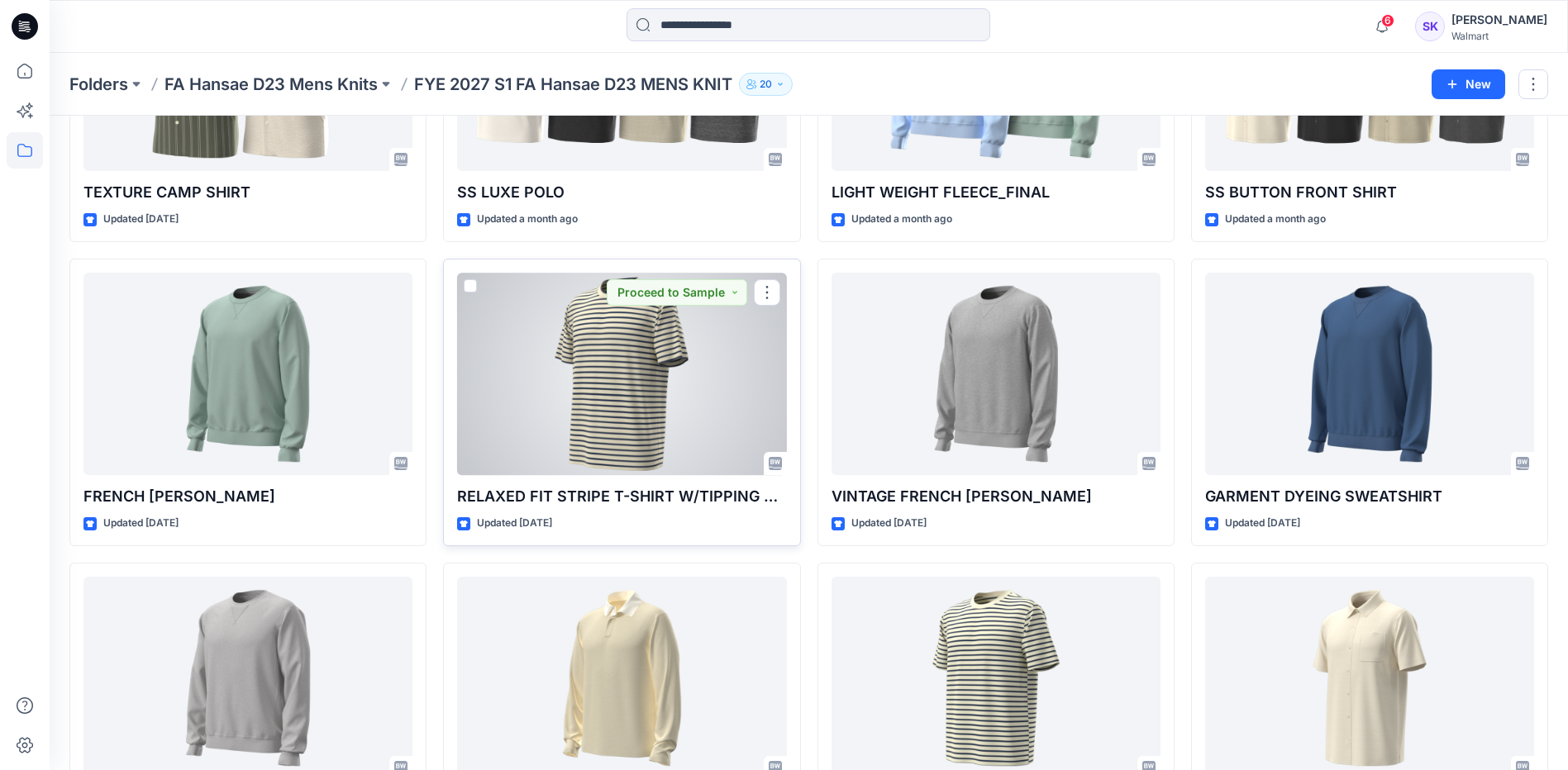
scroll to position [142, 0]
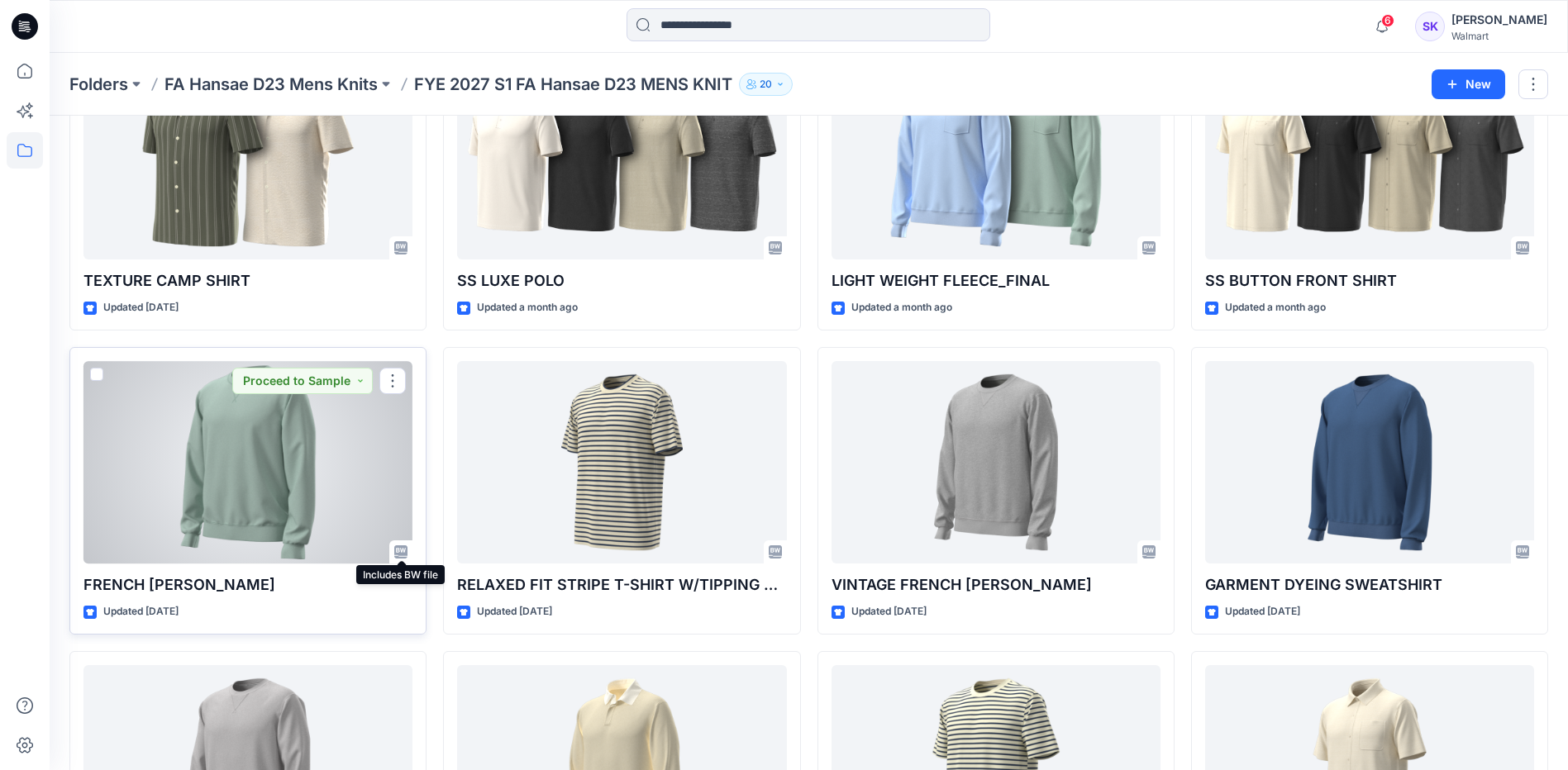
click at [404, 431] on icon at bounding box center [401, 552] width 14 height 14
click at [399, 431] on icon at bounding box center [401, 552] width 14 height 14
click at [313, 431] on div at bounding box center [248, 463] width 329 height 203
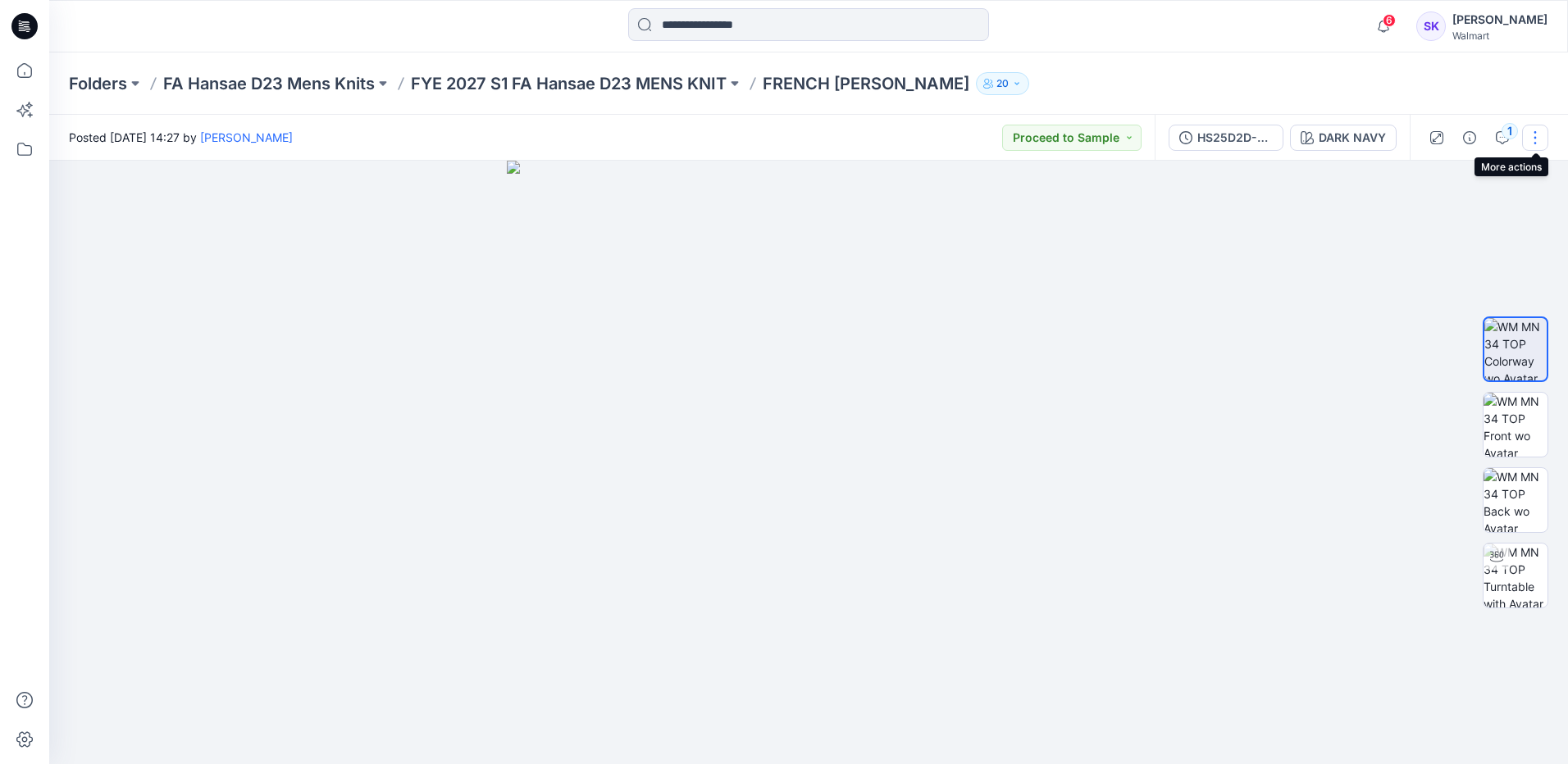
click at [756, 142] on button "button" at bounding box center [1535, 137] width 26 height 26
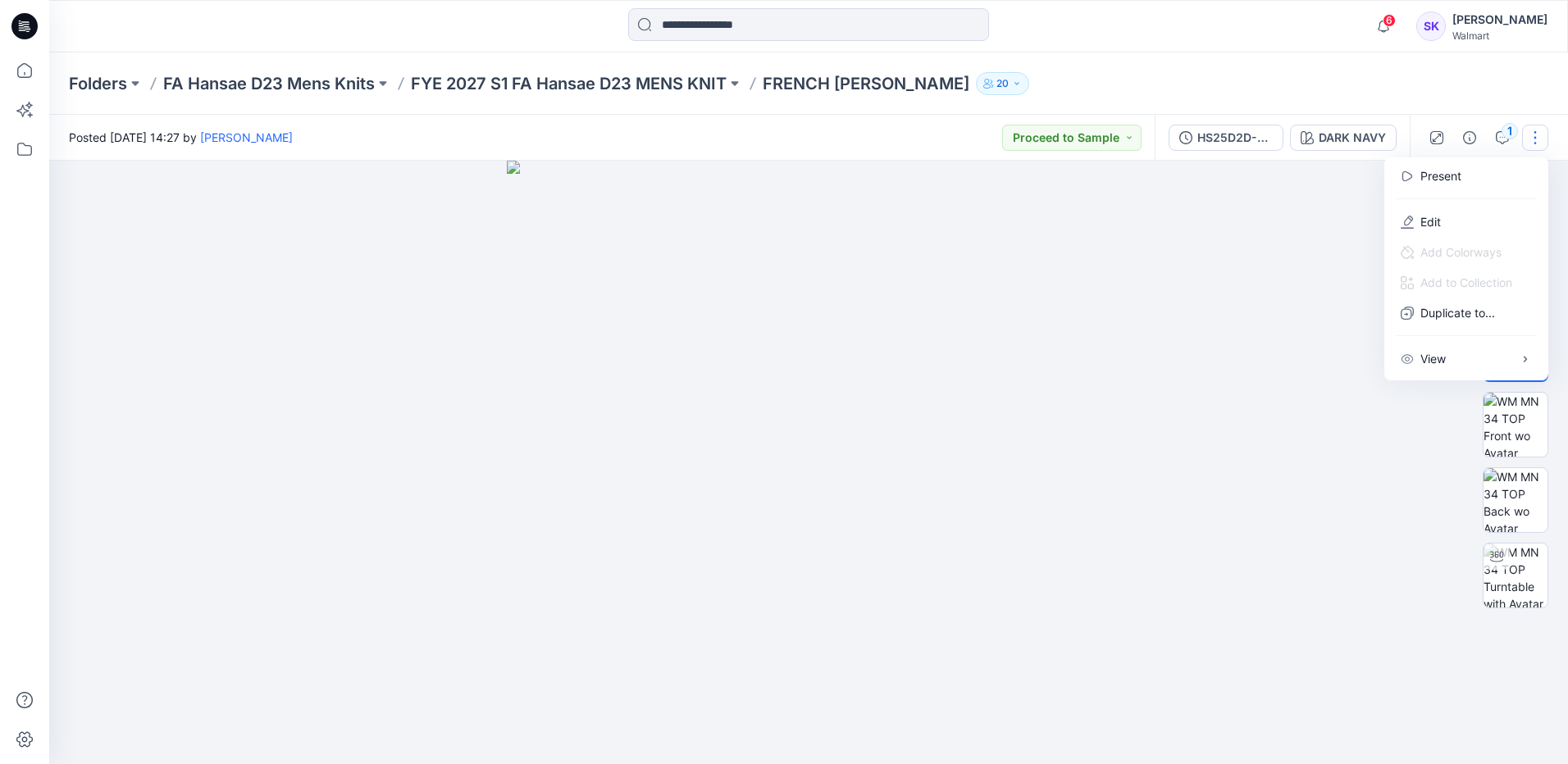
click at [756, 187] on div at bounding box center [809, 462] width 1519 height 603
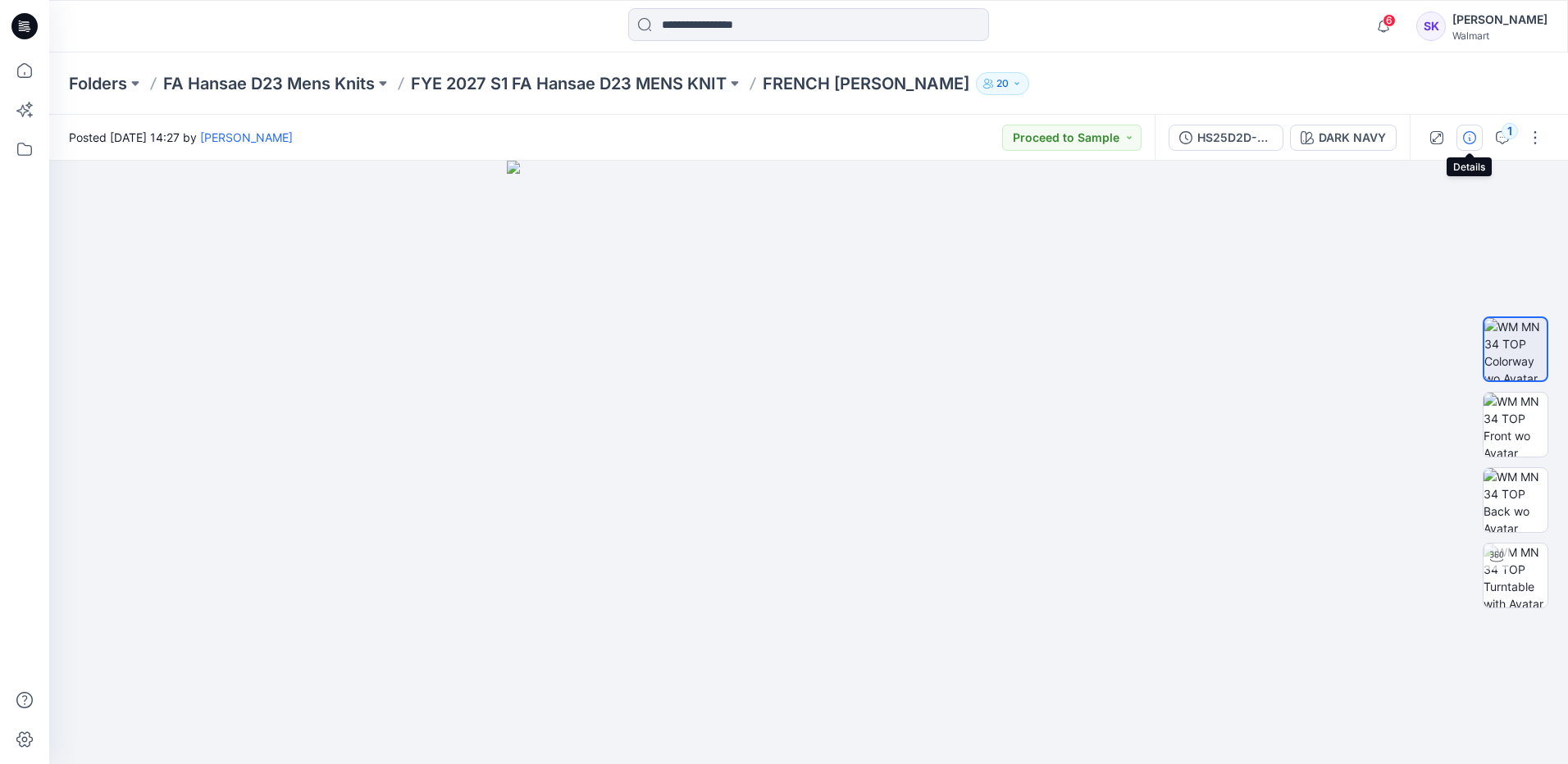
click at [756, 142] on icon "button" at bounding box center [1470, 138] width 13 height 13
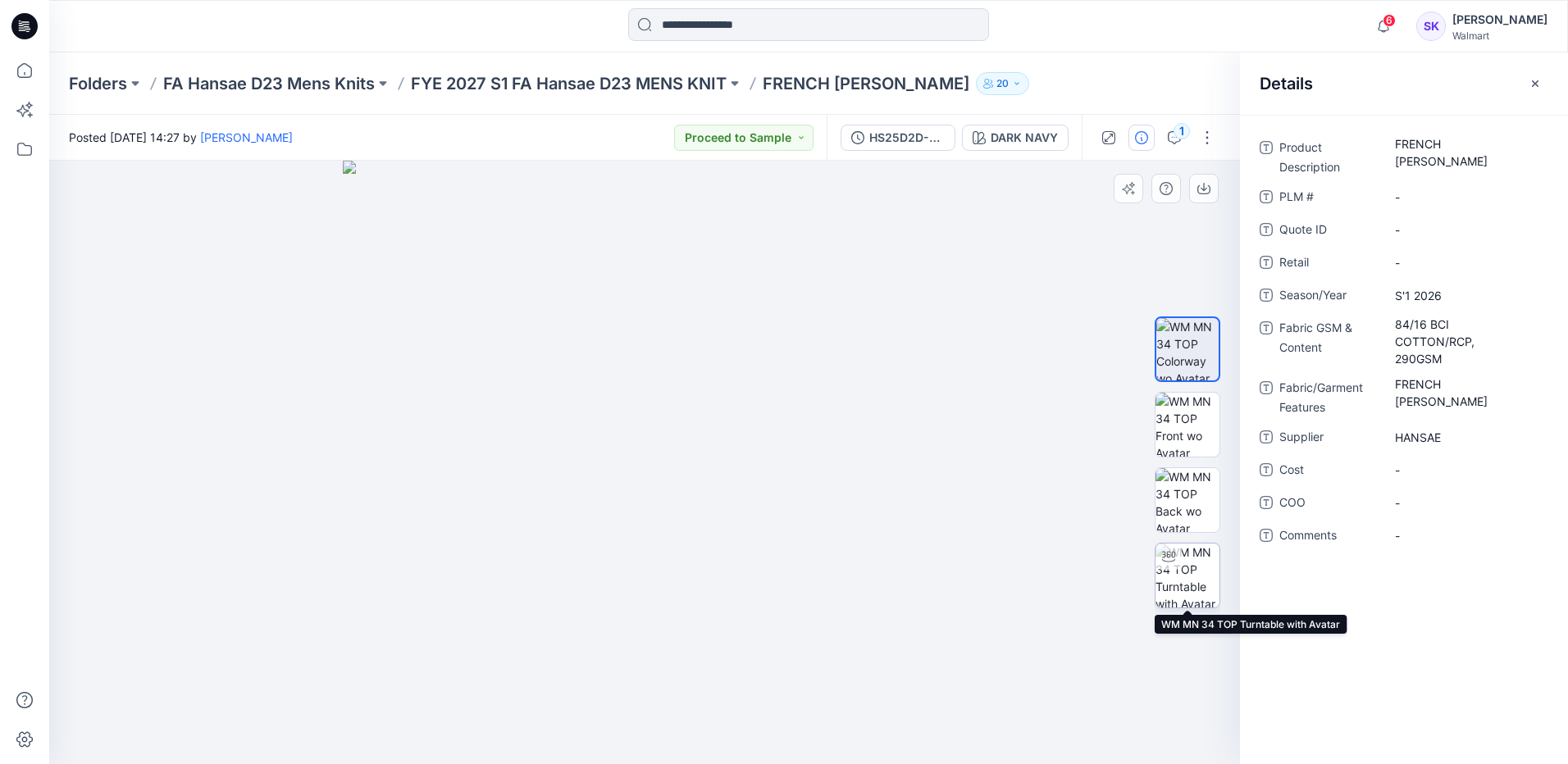
click at [756, 428] on img at bounding box center [1188, 576] width 64 height 64
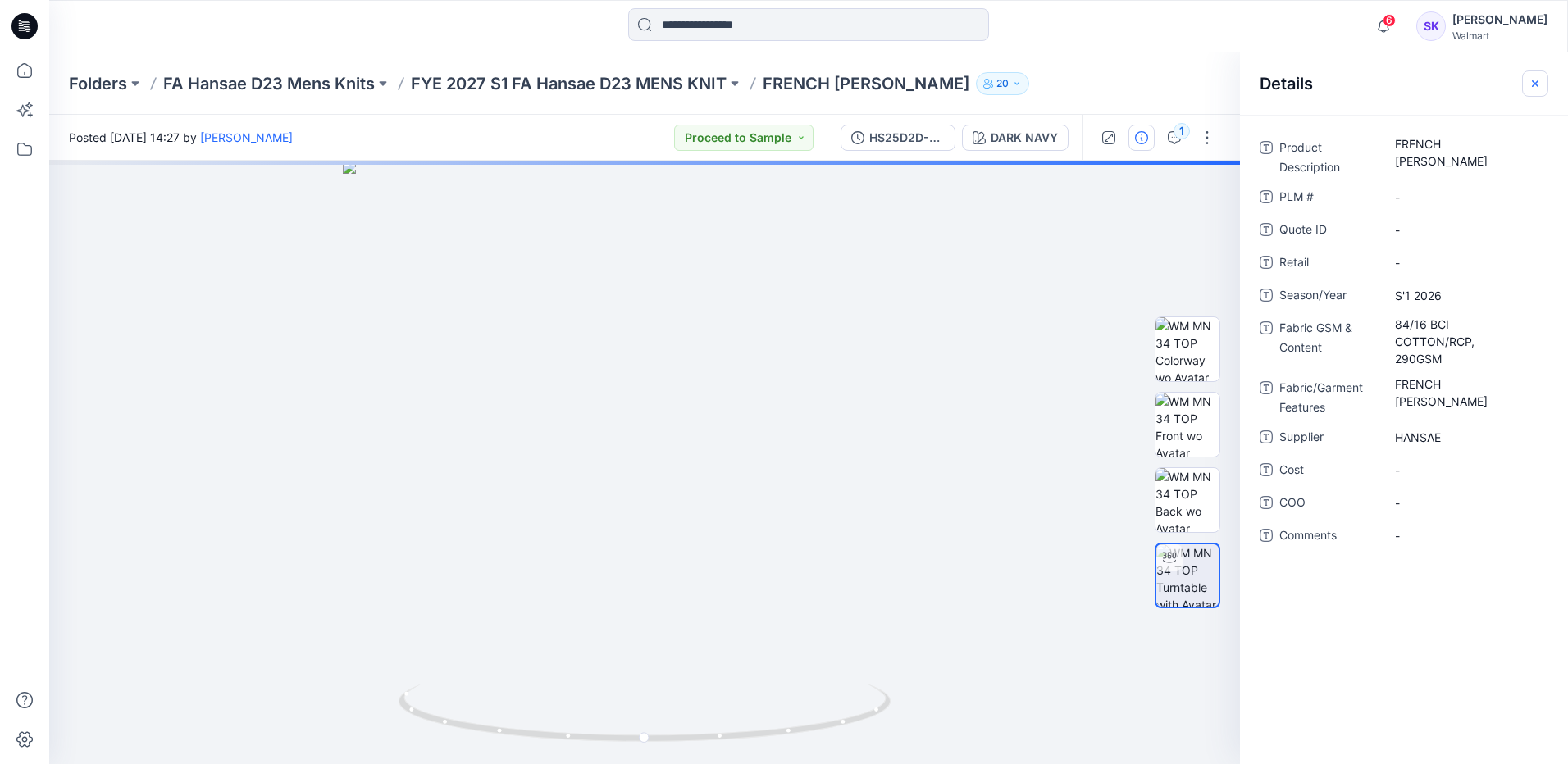
click at [756, 86] on icon "button" at bounding box center [1535, 84] width 13 height 13
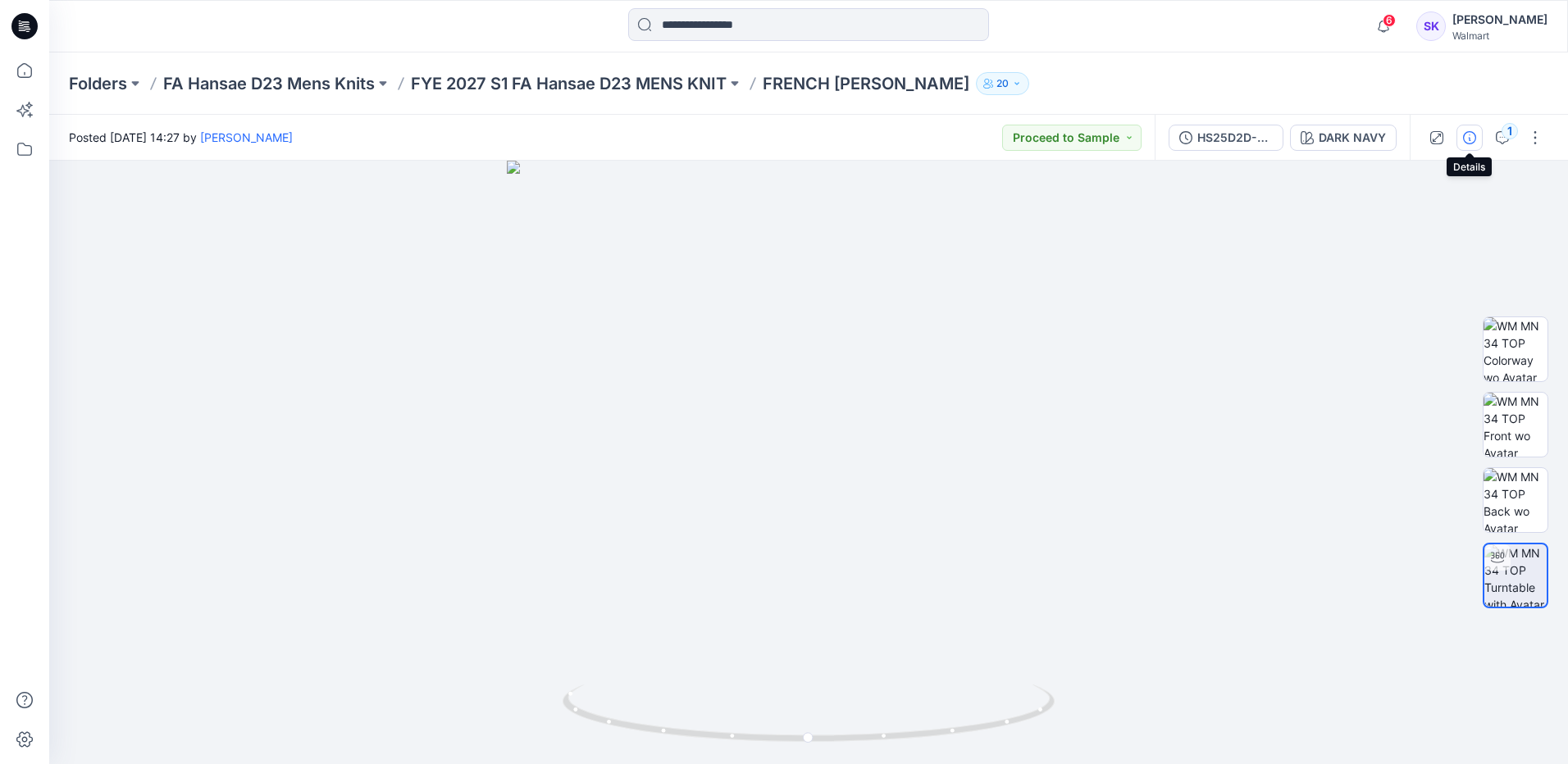
click at [756, 142] on icon "button" at bounding box center [1470, 138] width 13 height 13
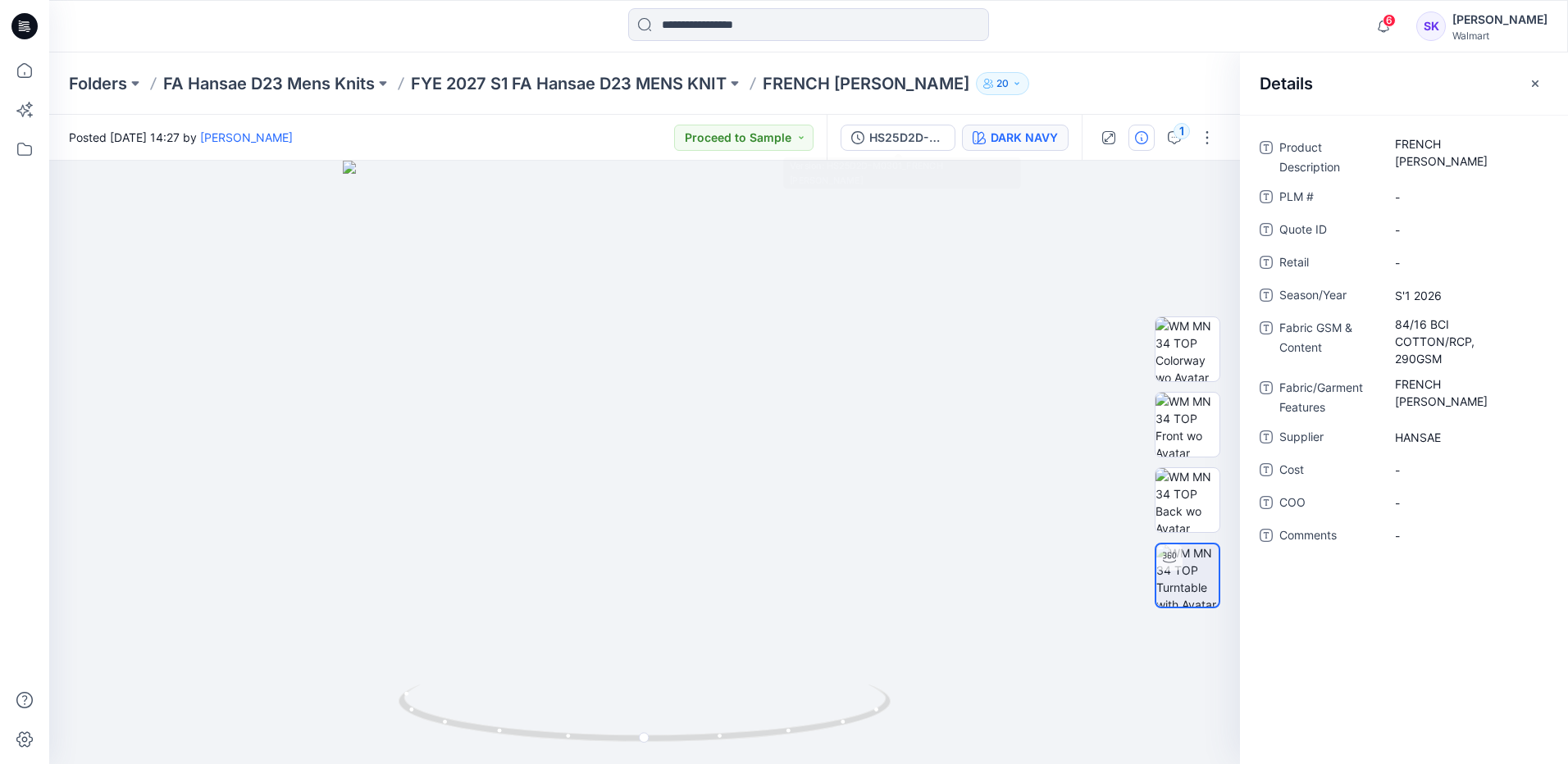
click at [756, 135] on button "DARK NAVY" at bounding box center [1015, 137] width 106 height 26
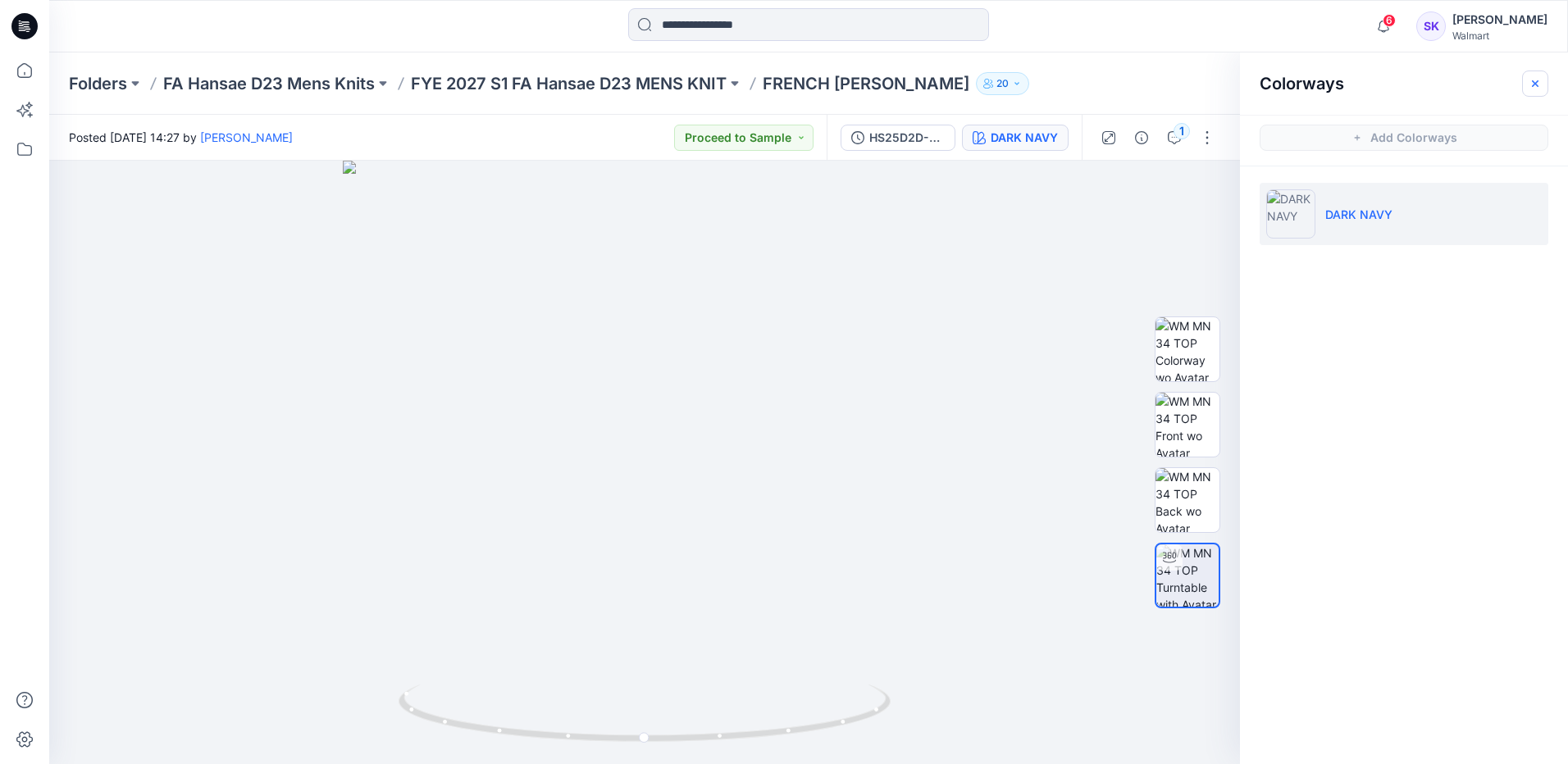
click at [756, 89] on icon "button" at bounding box center [1535, 84] width 13 height 13
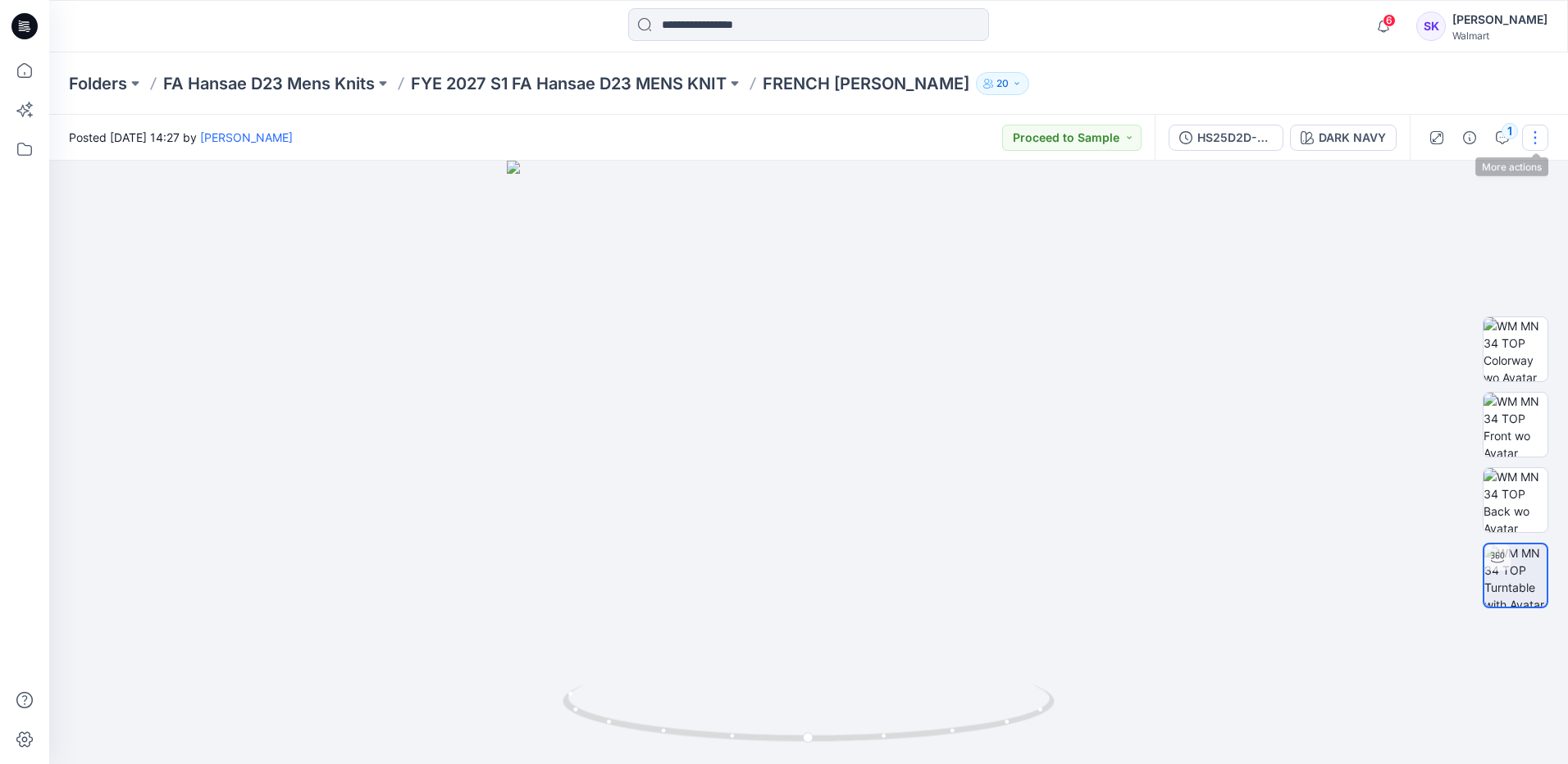
click at [756, 148] on button "button" at bounding box center [1535, 137] width 26 height 26
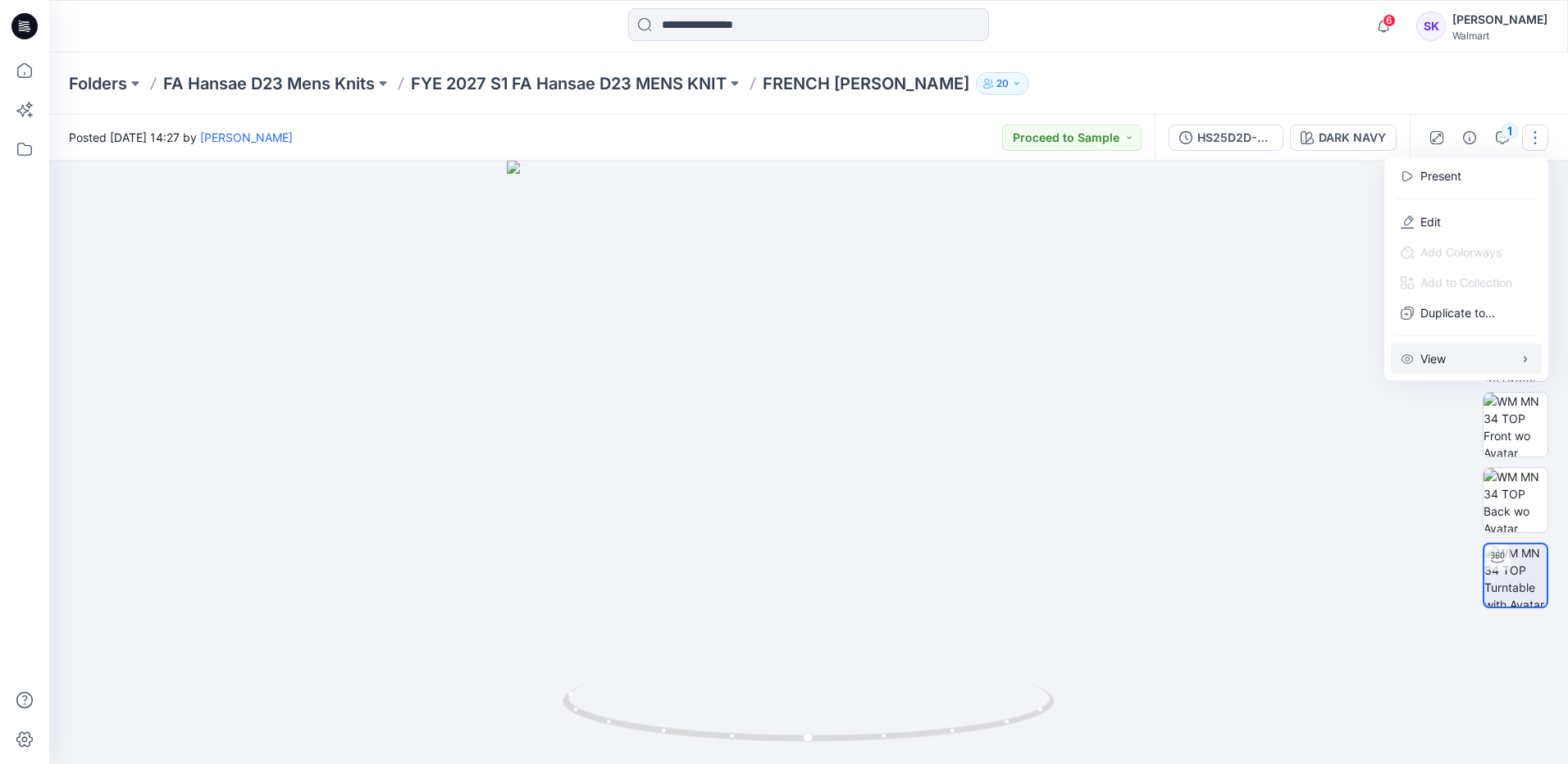
click at [756, 364] on button "View" at bounding box center [1467, 359] width 151 height 30
click at [756, 287] on div at bounding box center [809, 462] width 1519 height 603
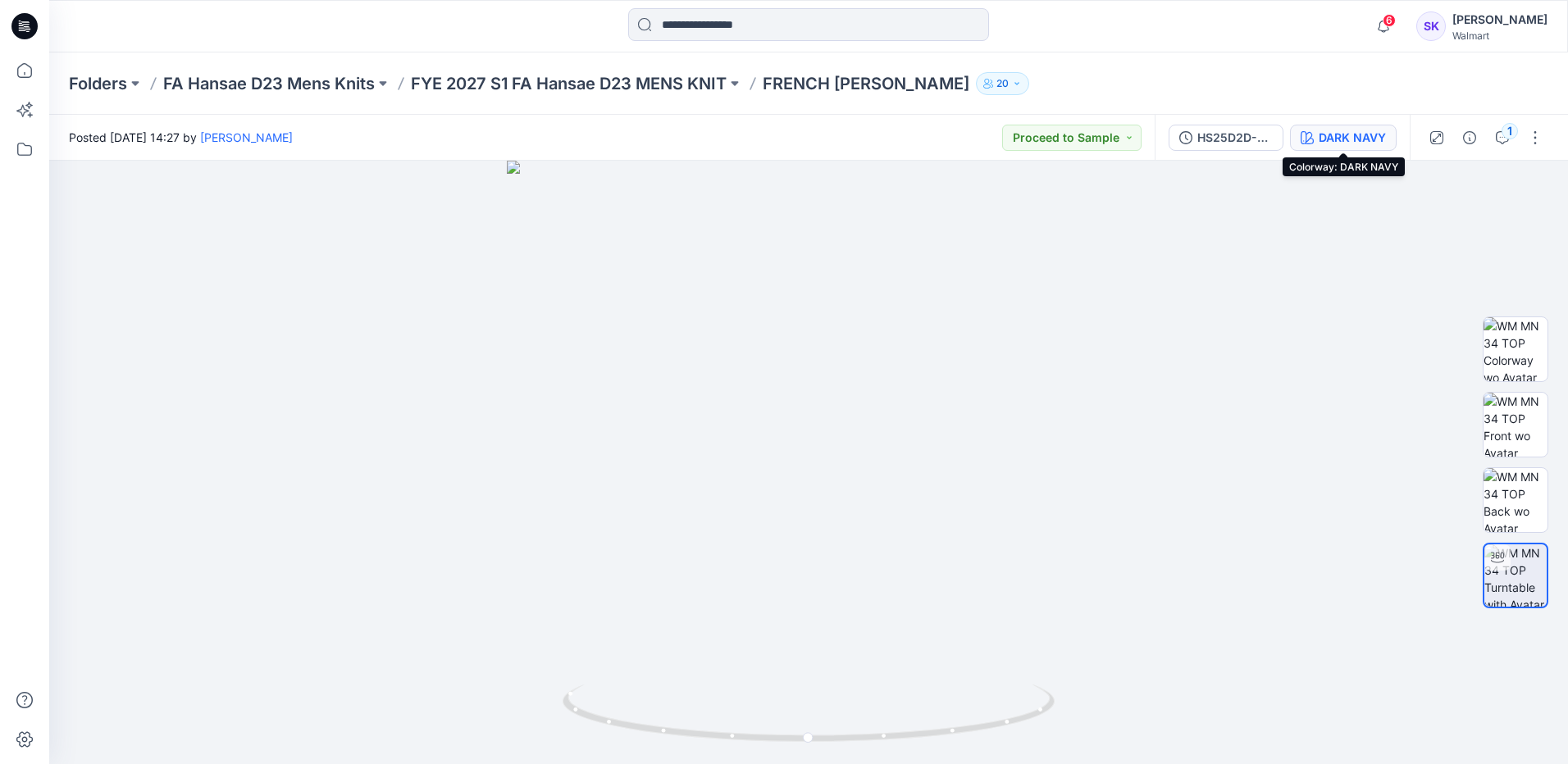
click at [756, 129] on div "DARK NAVY" at bounding box center [1353, 138] width 67 height 18
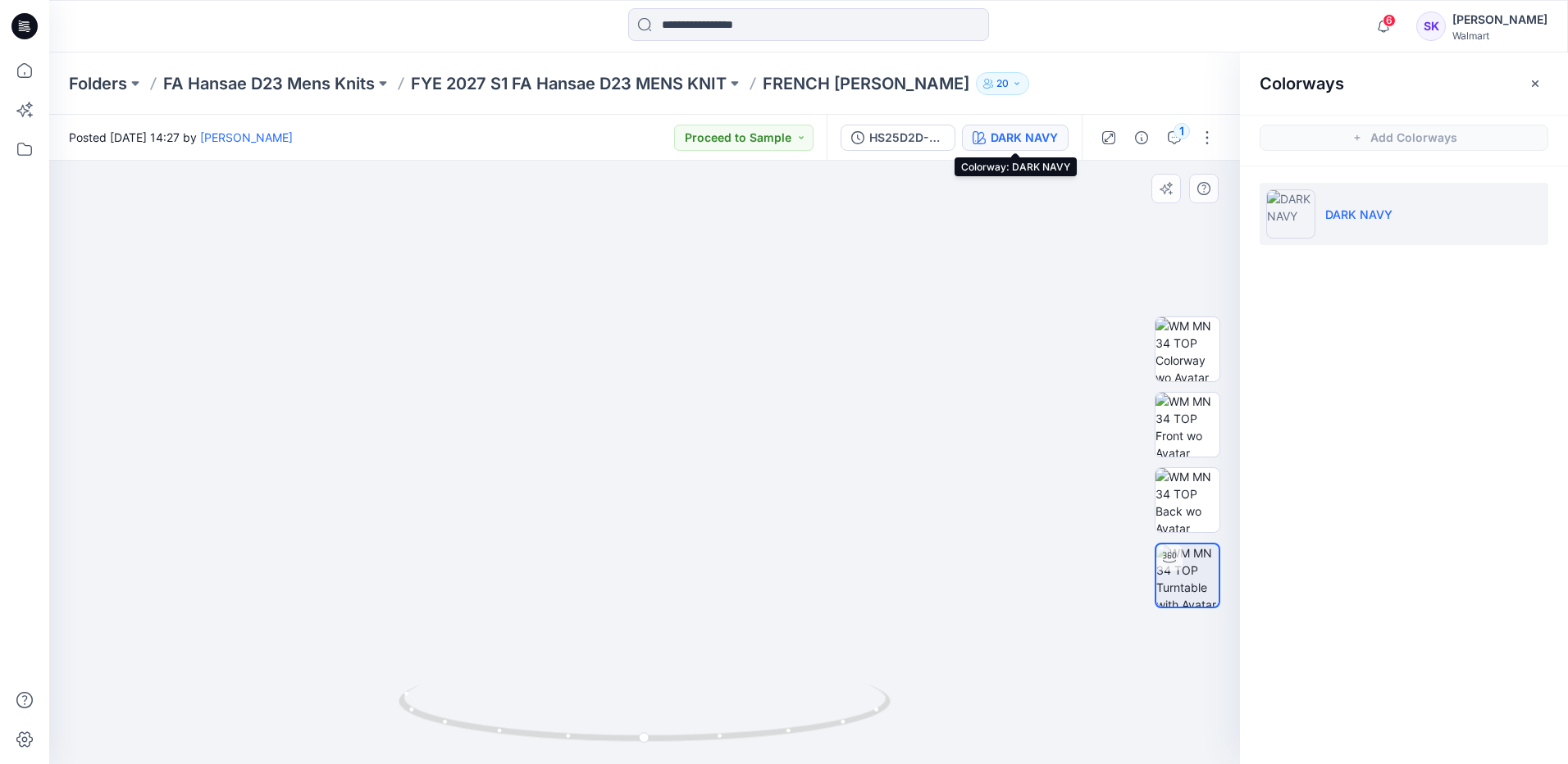
drag, startPoint x: 709, startPoint y: 293, endPoint x: 736, endPoint y: 415, distance: 125.0
click at [736, 415] on img at bounding box center [671, 331] width 1380 height 869
click at [756, 428] on img at bounding box center [1188, 500] width 64 height 64
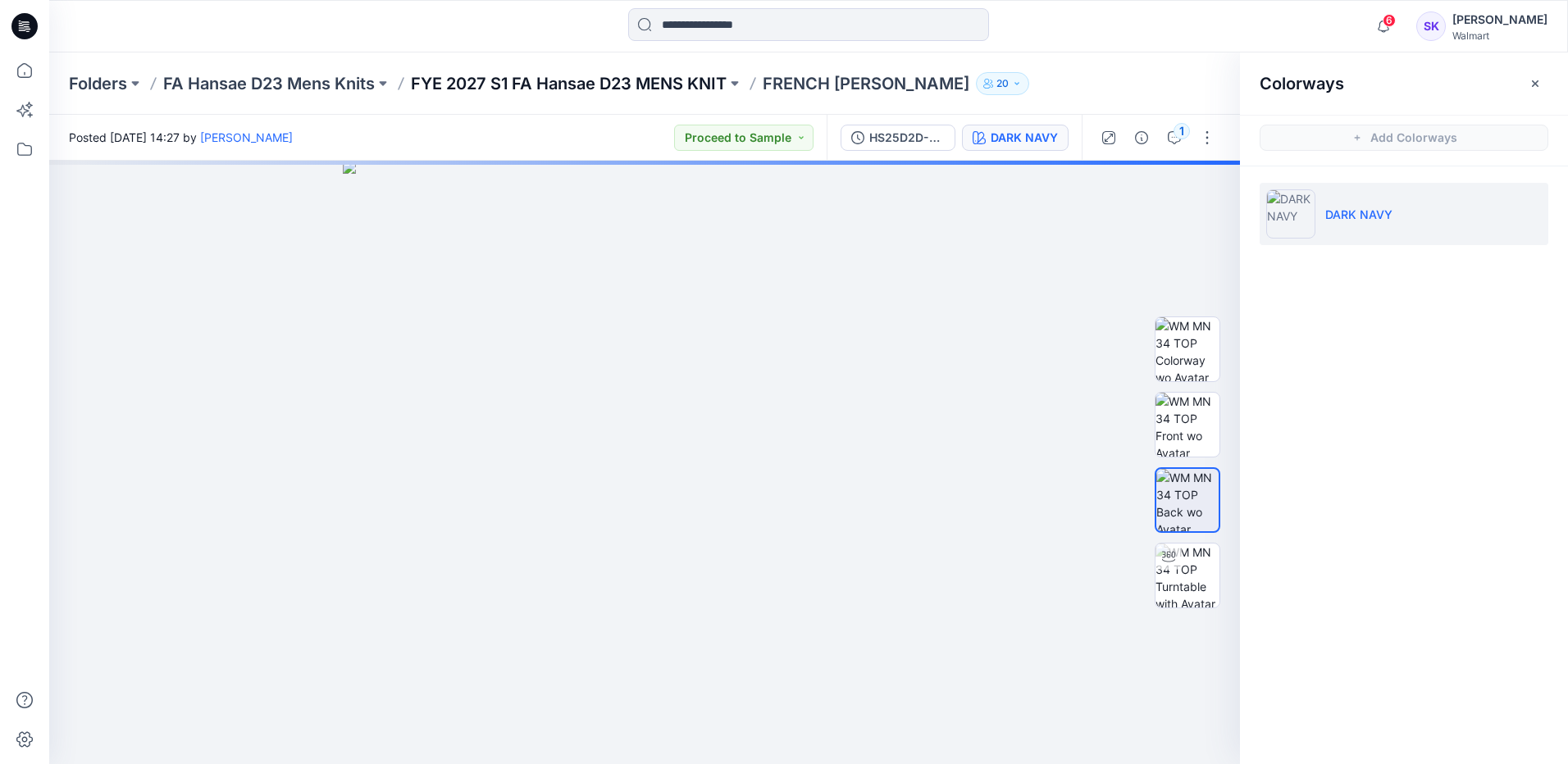
click at [608, 90] on p "FYE 2027 S1 FA Hansae D23 MENS KNIT" at bounding box center [568, 83] width 316 height 23
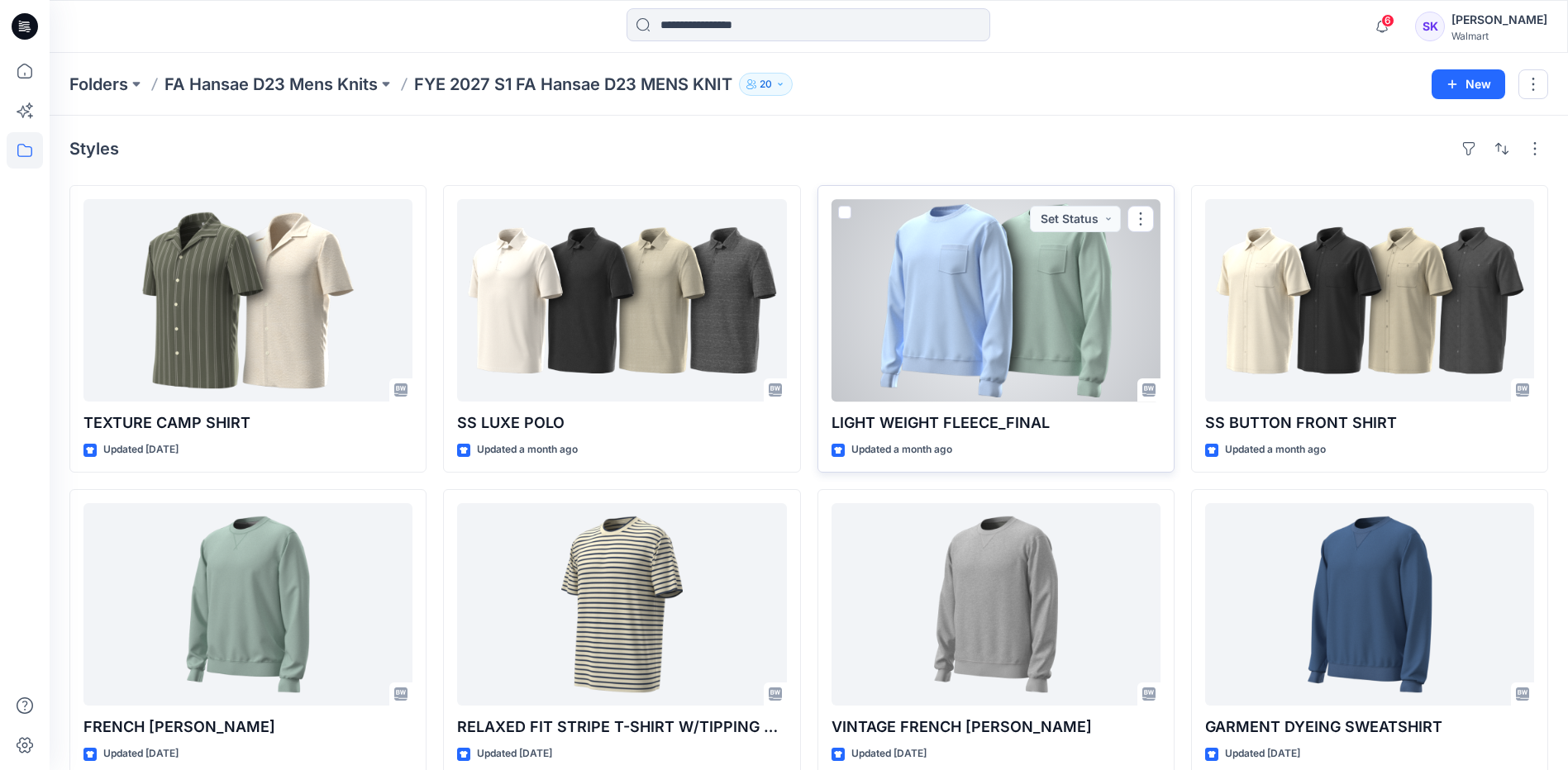
click at [762, 317] on div at bounding box center [996, 301] width 329 height 203
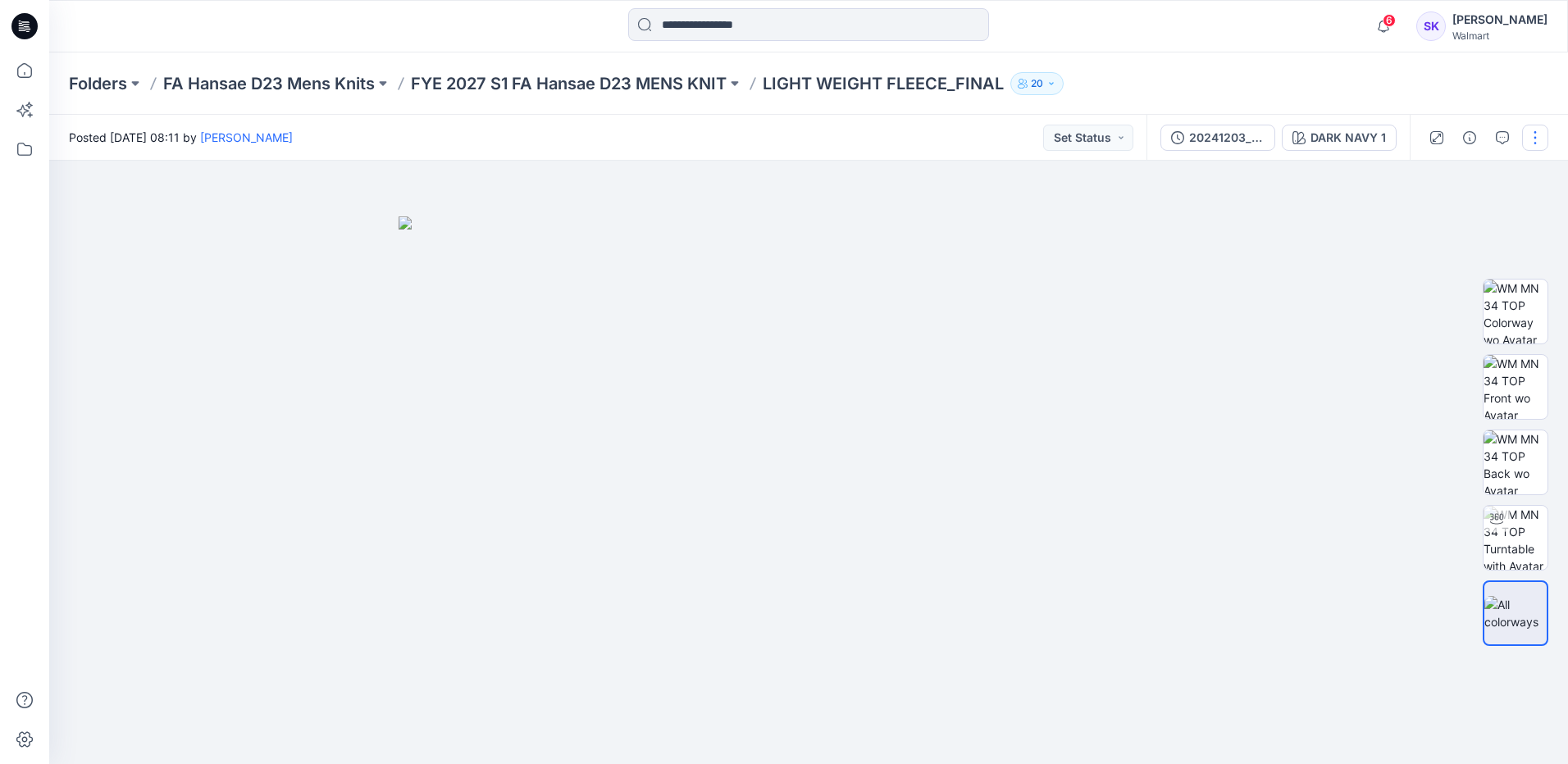
click at [756, 138] on button "button" at bounding box center [1535, 137] width 26 height 26
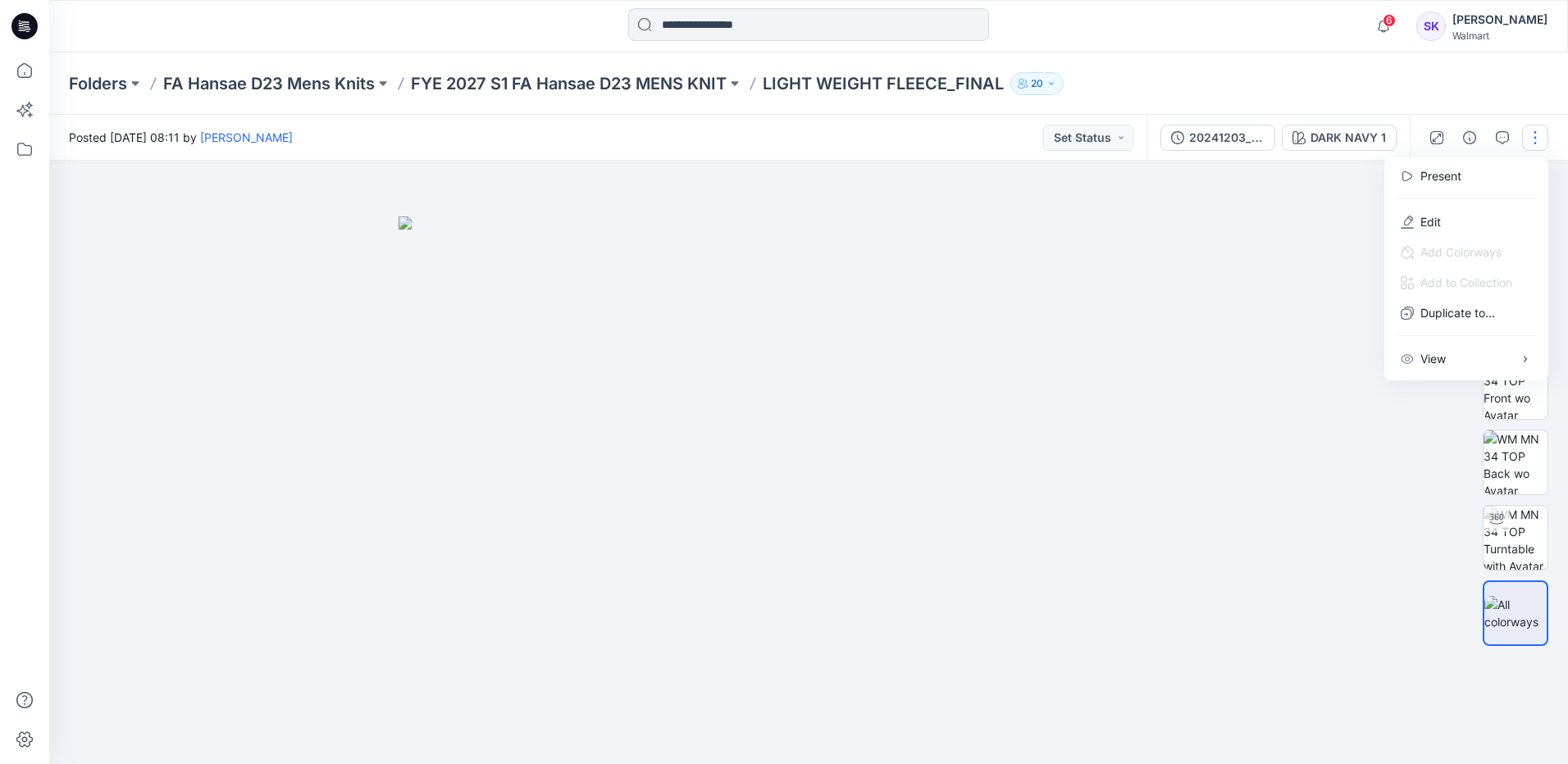
drag, startPoint x: 1244, startPoint y: 253, endPoint x: 1285, endPoint y: 245, distance: 41.8
click at [756, 251] on div at bounding box center [809, 462] width 1519 height 603
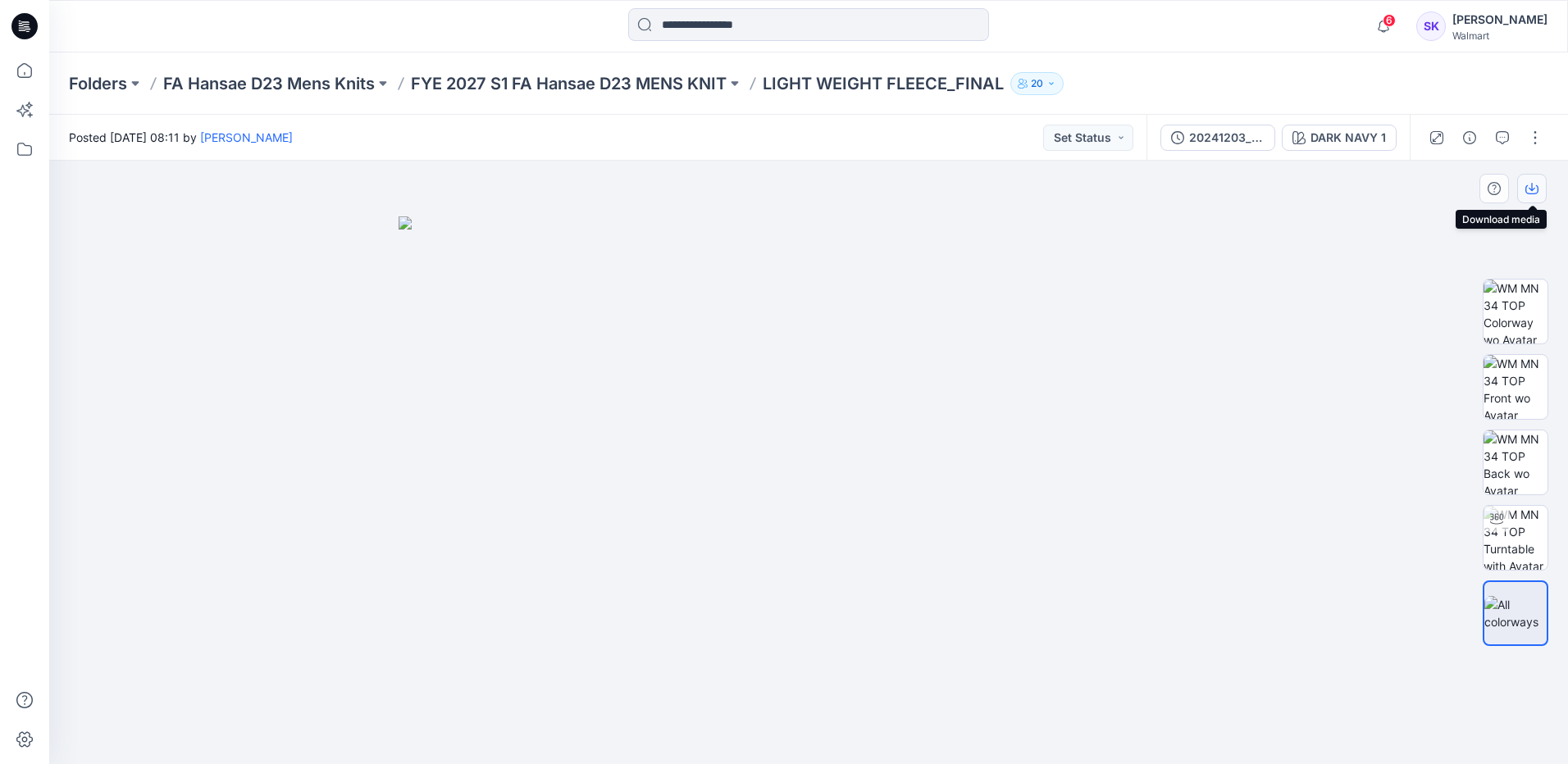
click at [756, 191] on button "button" at bounding box center [1532, 188] width 29 height 29
